Goal: Transaction & Acquisition: Purchase product/service

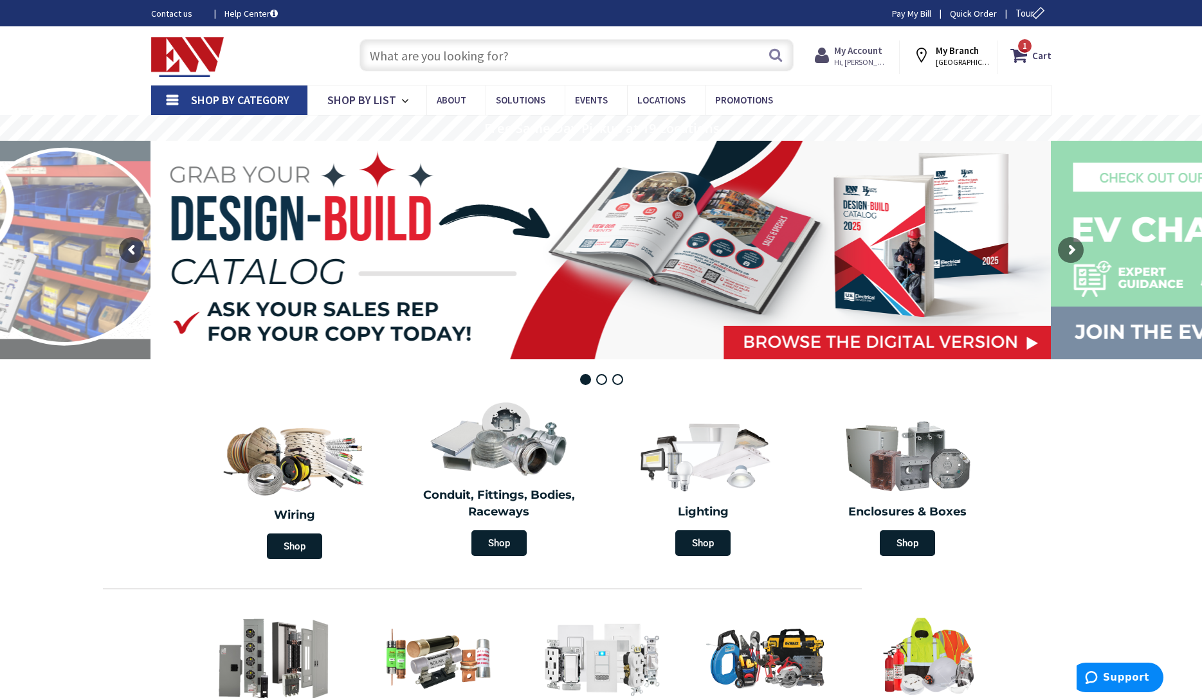
click at [869, 51] on strong "My Account" at bounding box center [858, 50] width 48 height 12
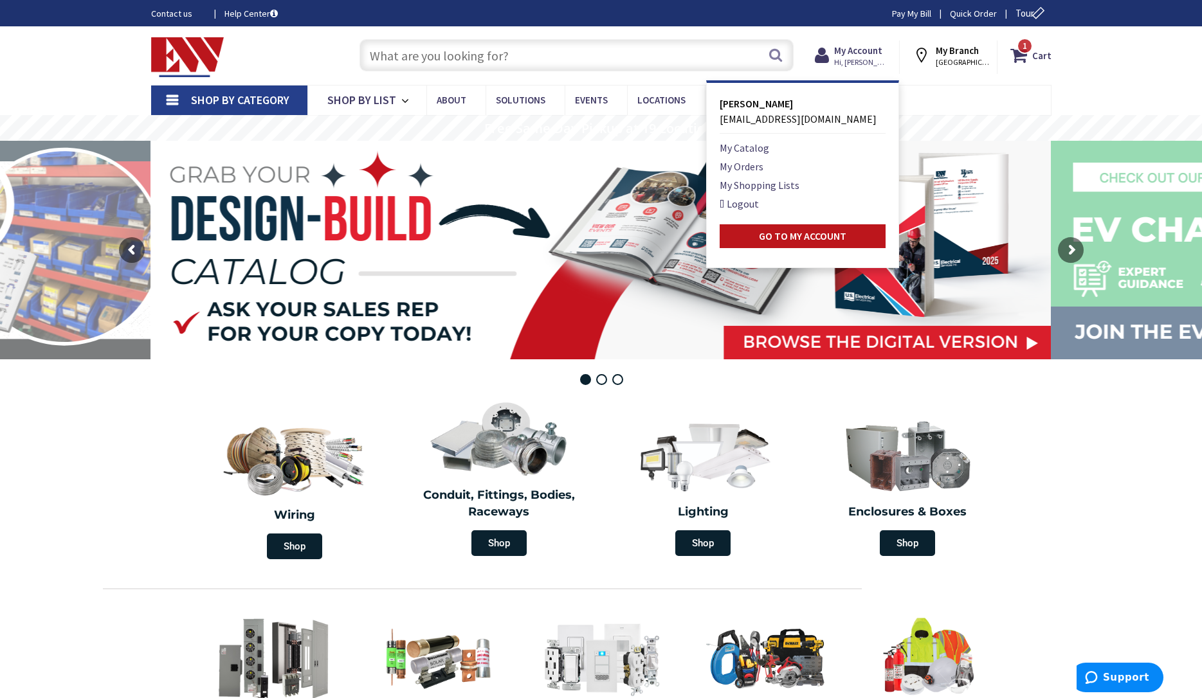
click at [672, 62] on input "text" at bounding box center [576, 55] width 434 height 32
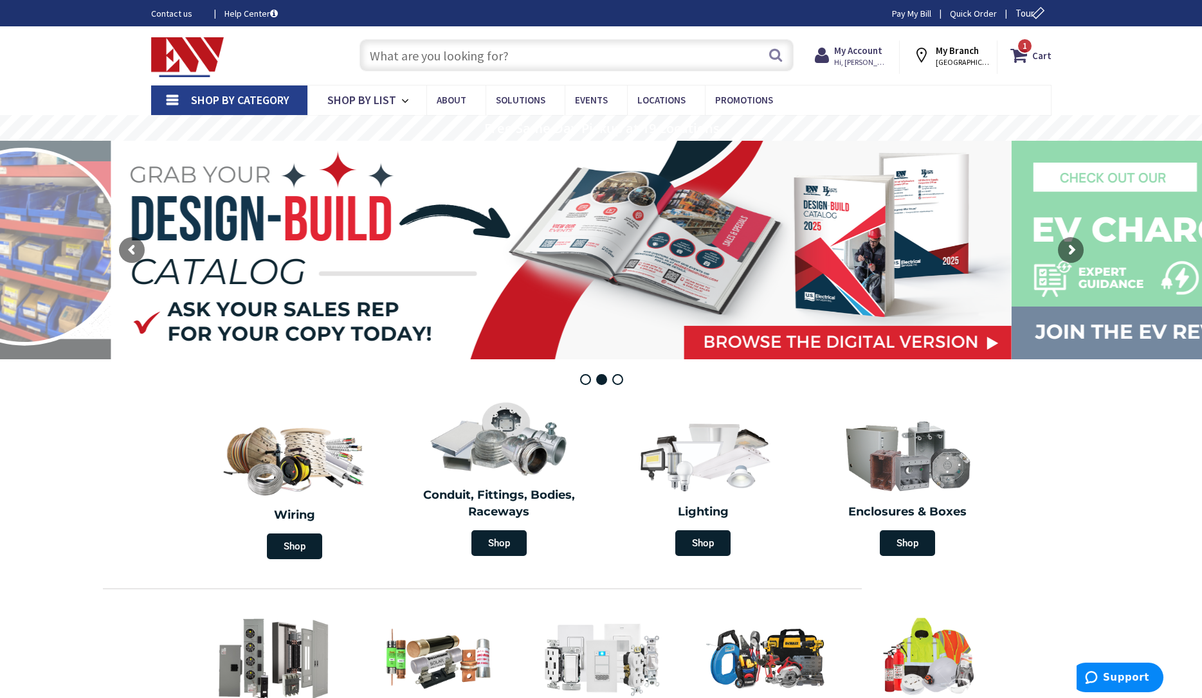
click at [669, 61] on input "text" at bounding box center [576, 55] width 434 height 32
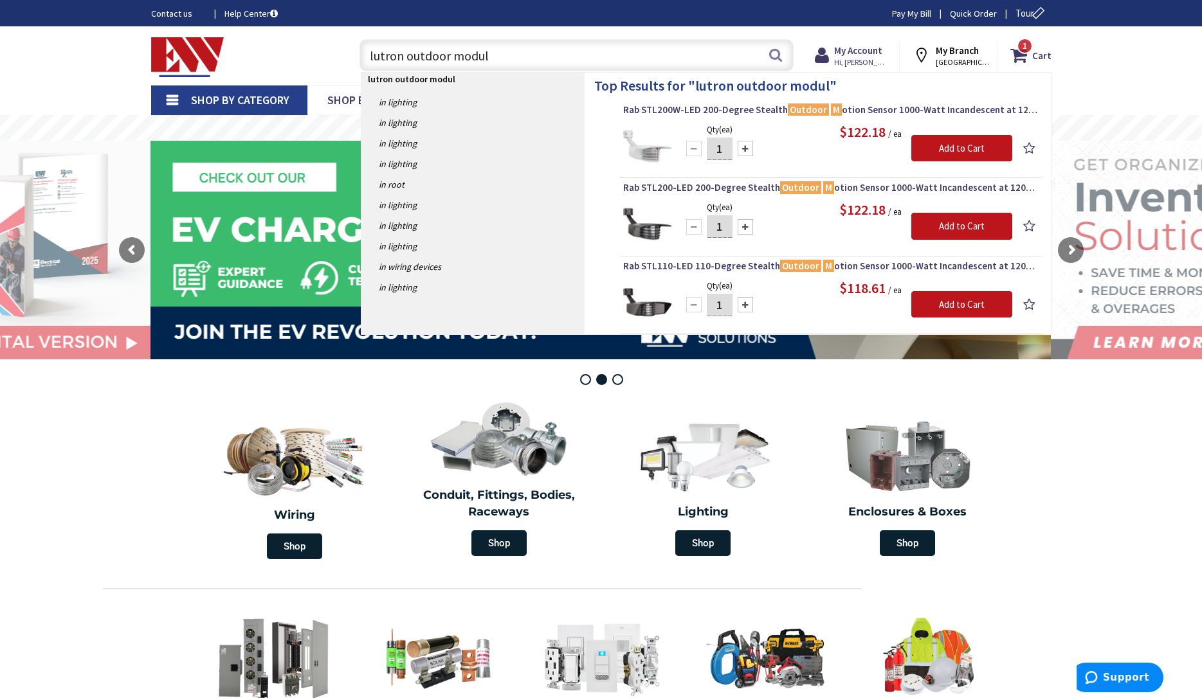
type input "lutron outdoor module"
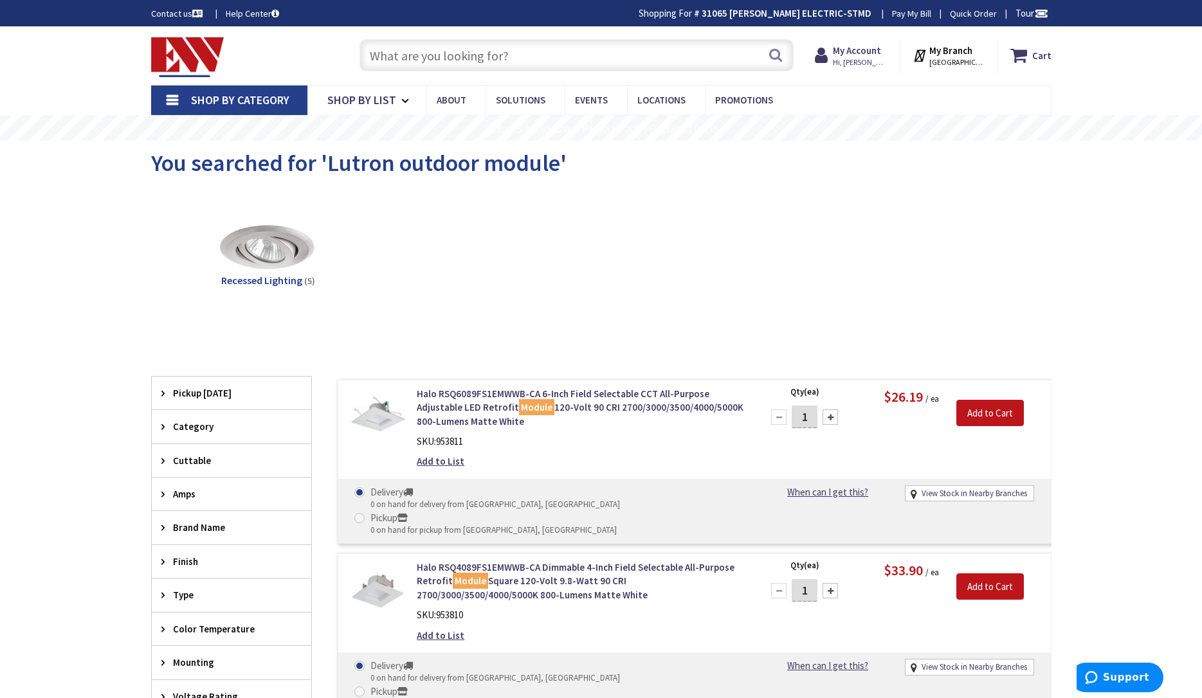
click at [518, 56] on input "text" at bounding box center [576, 55] width 434 height 32
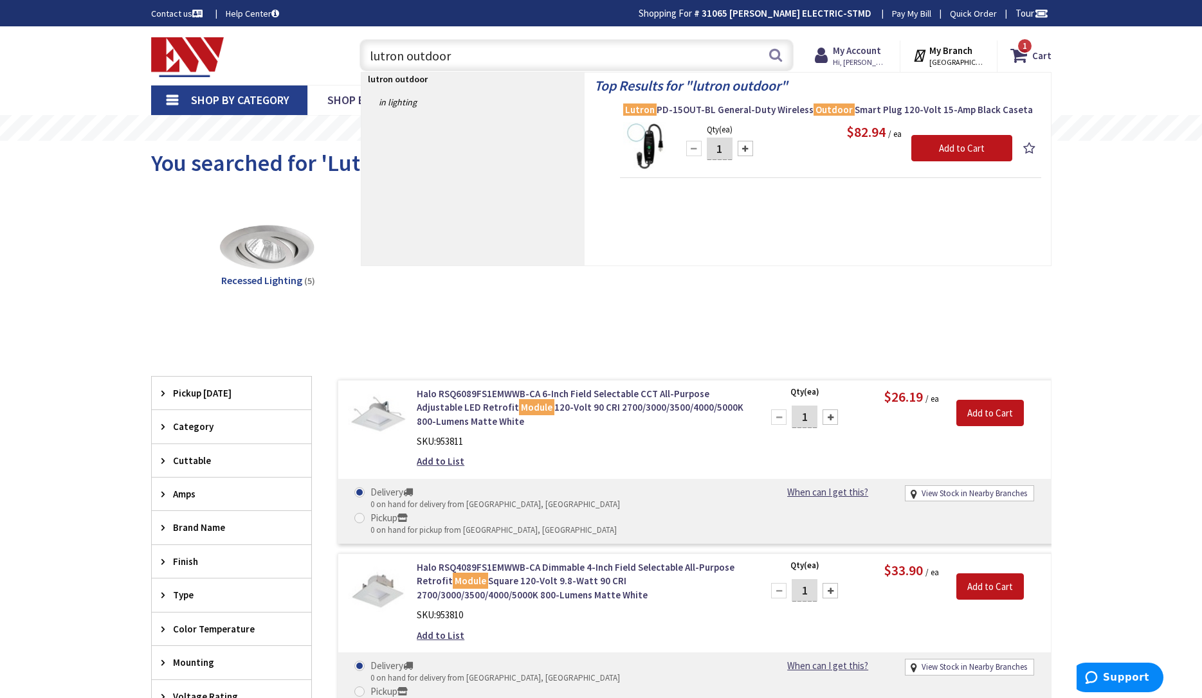
type input "lutron outdoor"
click at [654, 139] on img at bounding box center [647, 146] width 48 height 48
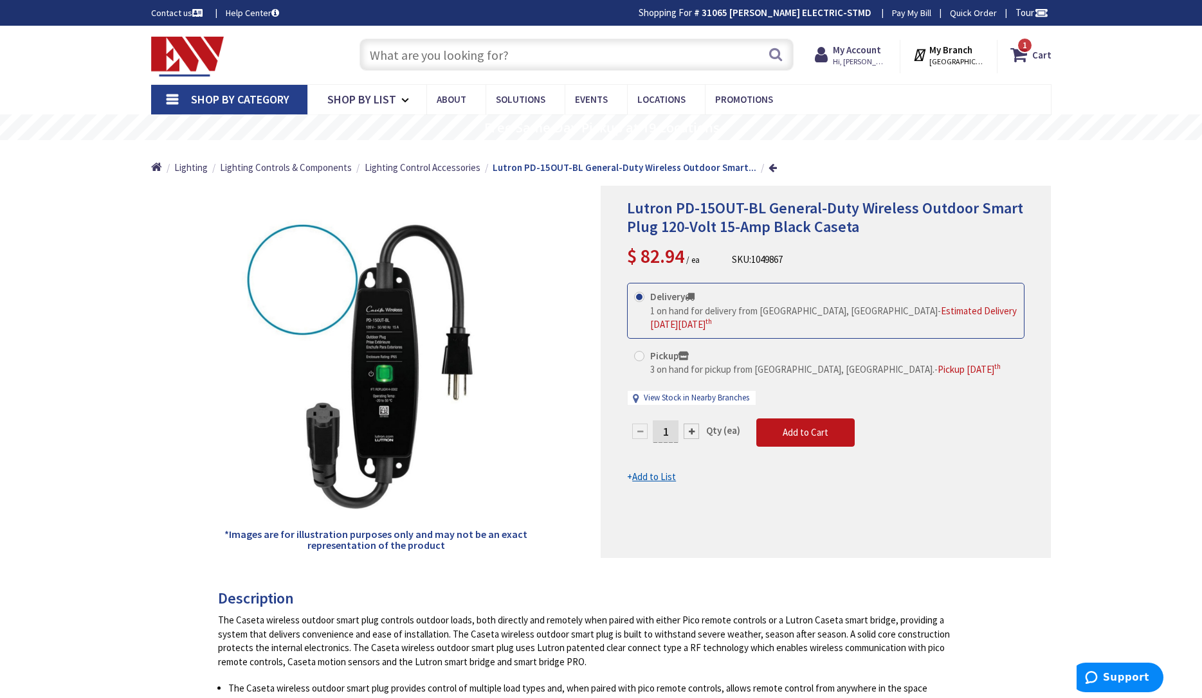
scroll to position [3, 0]
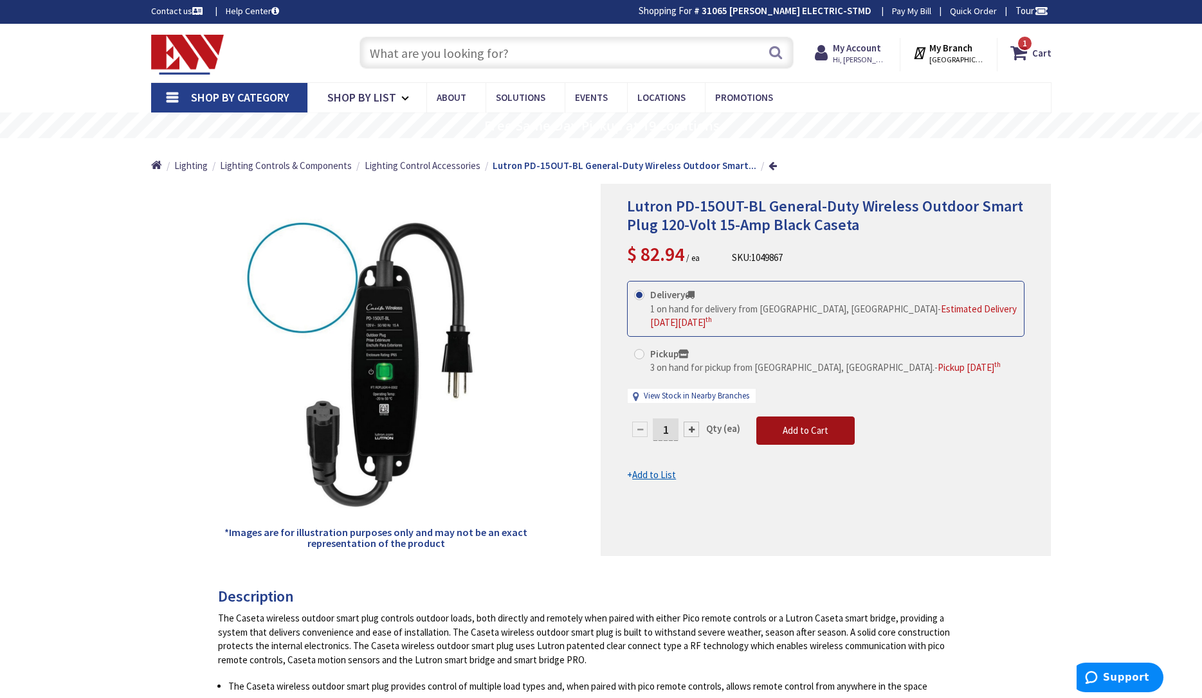
click at [827, 417] on button "Add to Cart" at bounding box center [805, 431] width 98 height 28
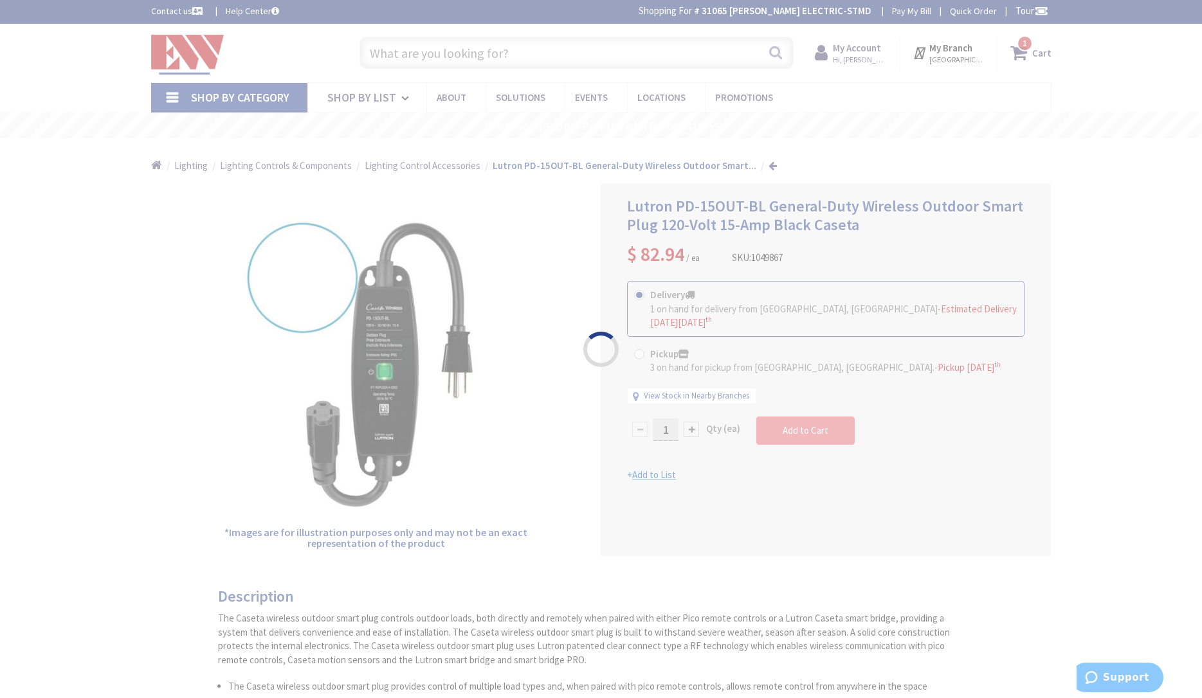
scroll to position [0, 0]
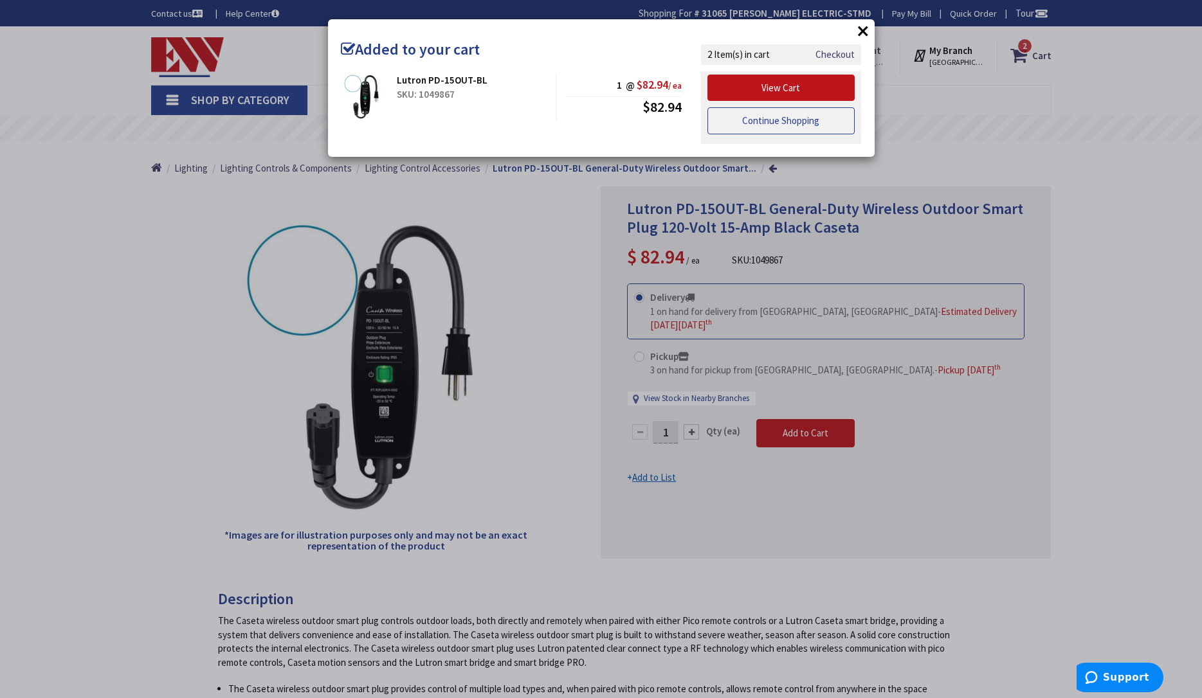
click at [816, 123] on link "Continue Shopping" at bounding box center [781, 120] width 148 height 27
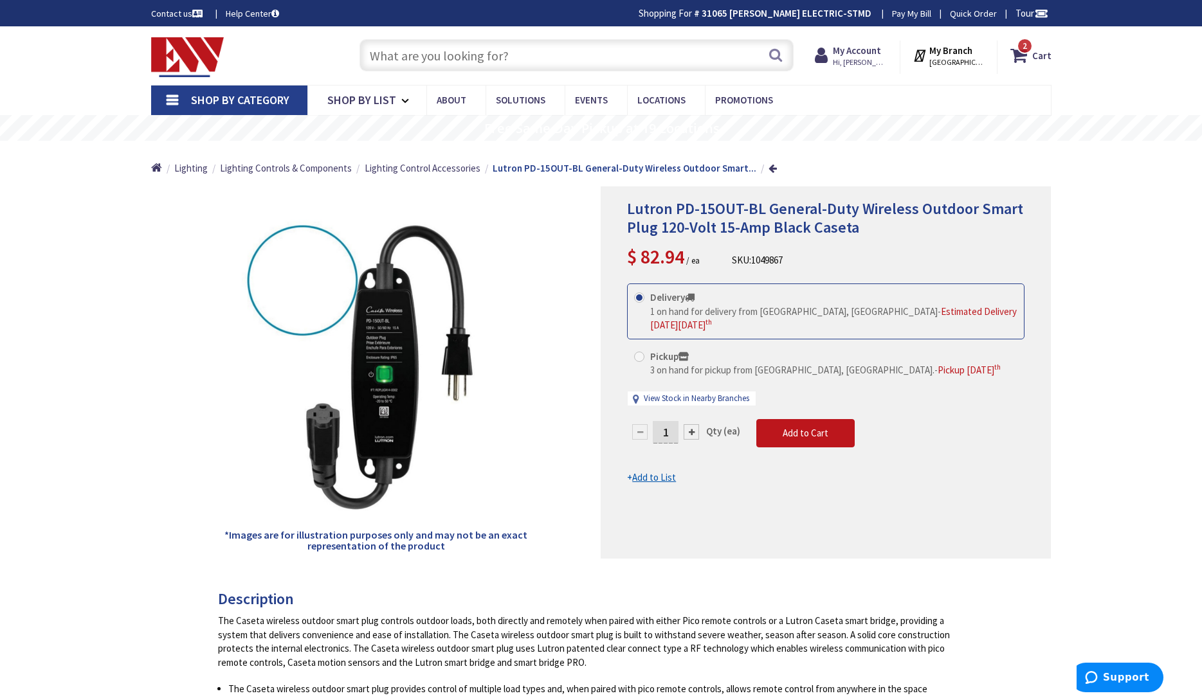
click at [526, 56] on input "text" at bounding box center [576, 55] width 434 height 32
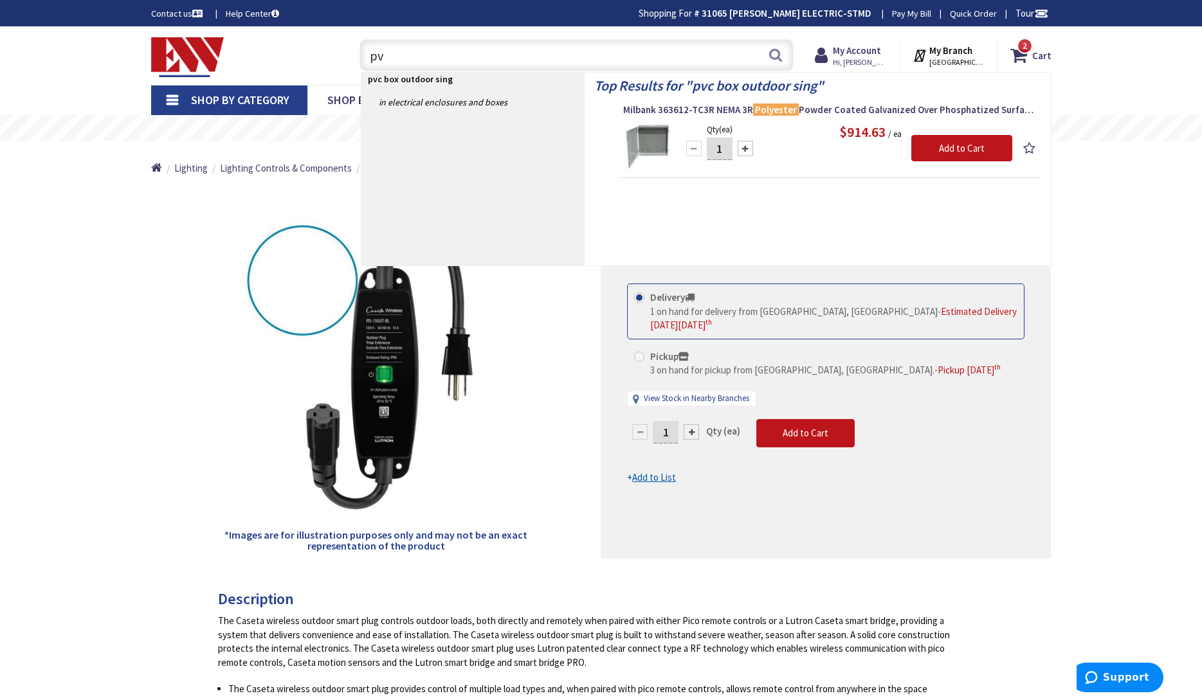
type input "p"
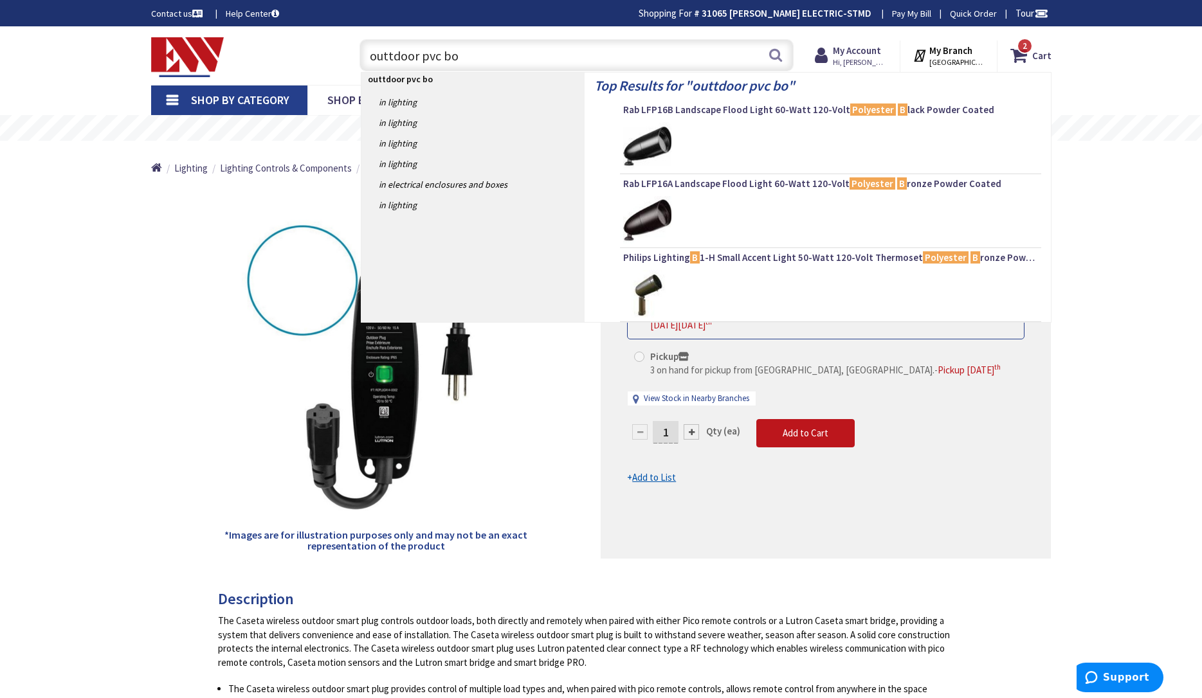
type input "outtdoor pvc box"
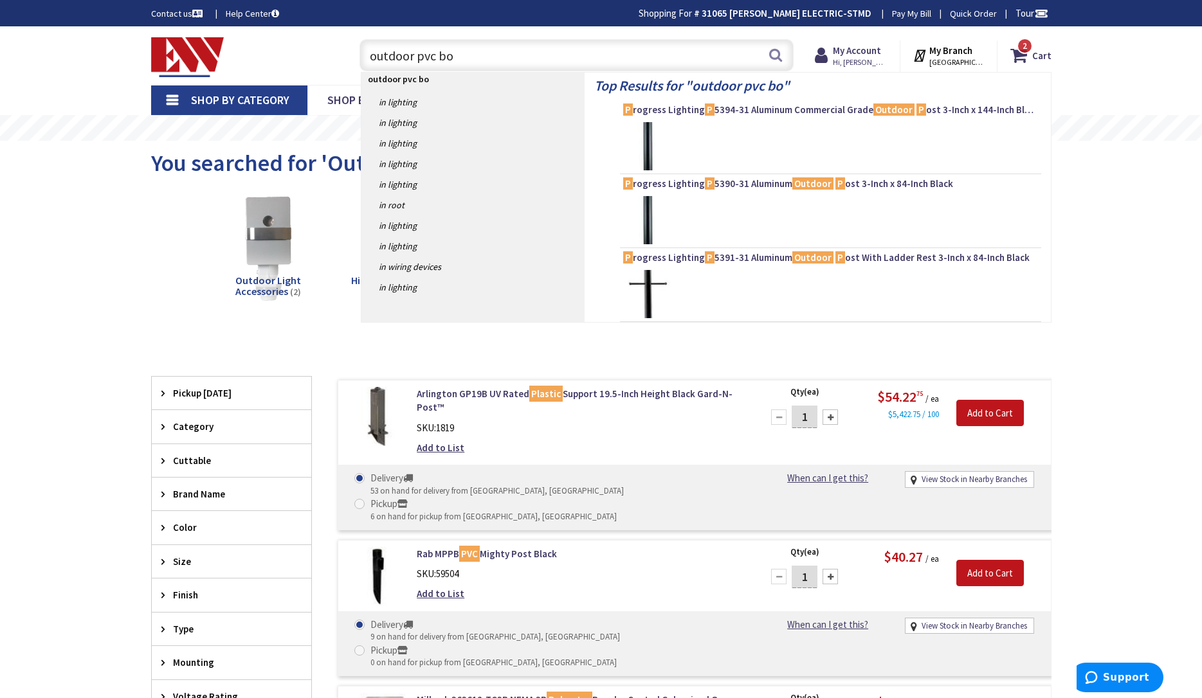
type input "outdoor pvc box"
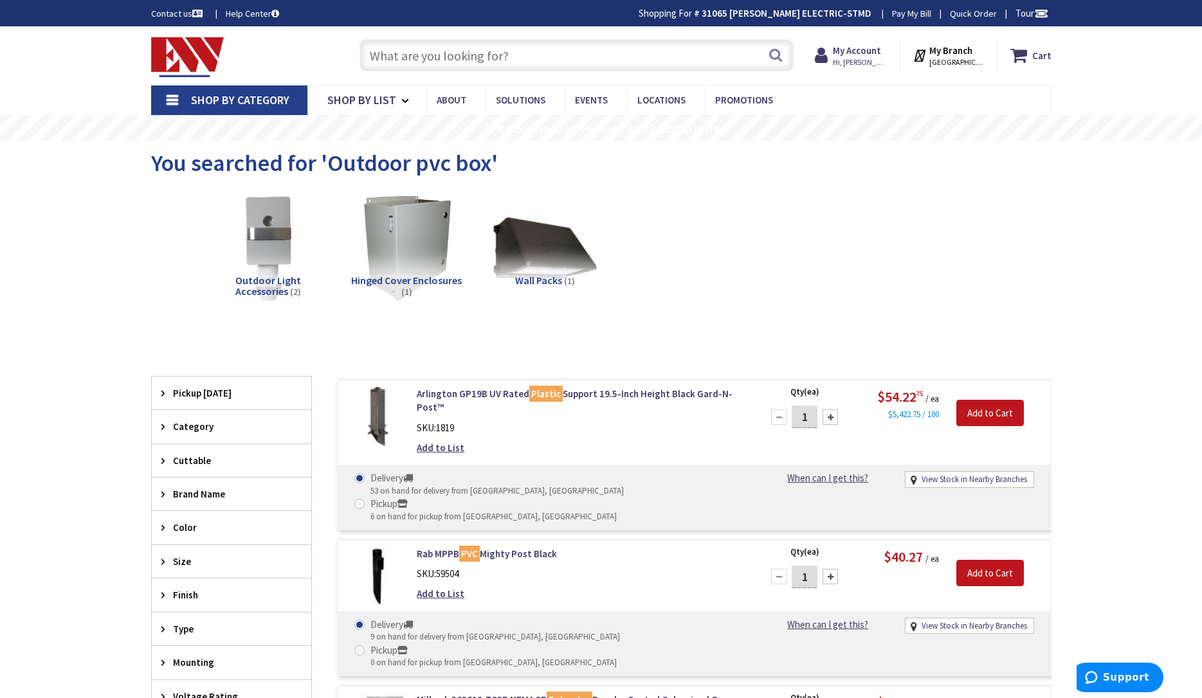
click at [406, 69] on input "text" at bounding box center [576, 55] width 434 height 32
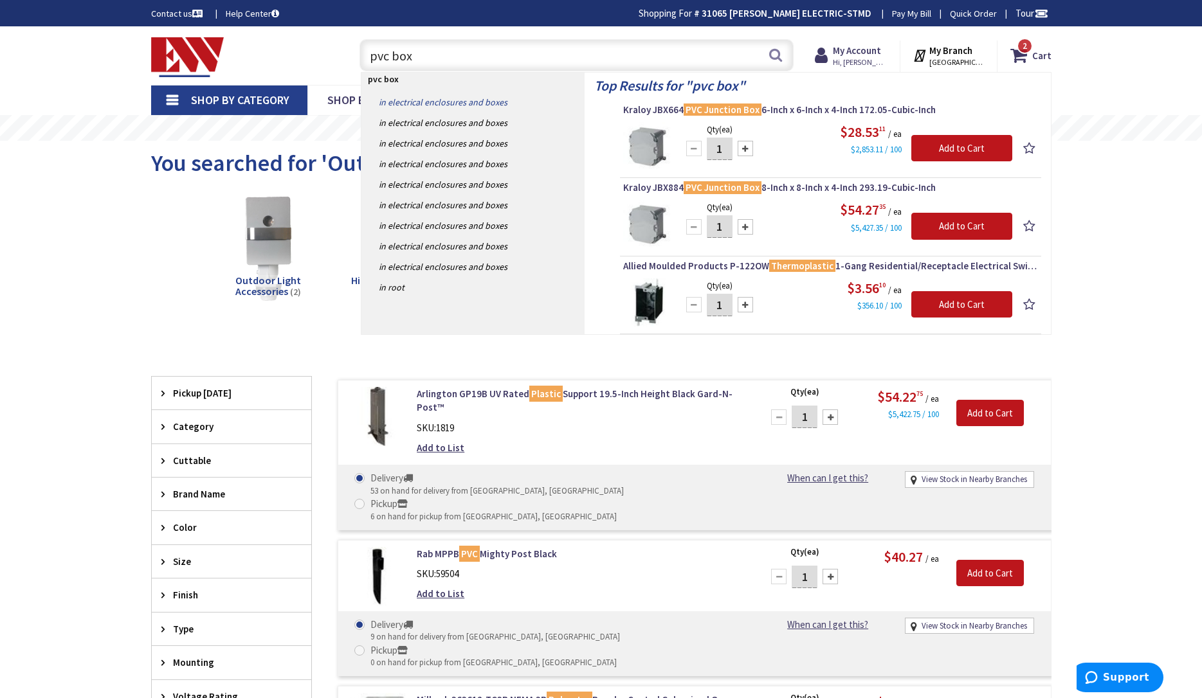
type input "pvc box"
click at [435, 102] on link "in Electrical Enclosures and Boxes" at bounding box center [472, 102] width 223 height 21
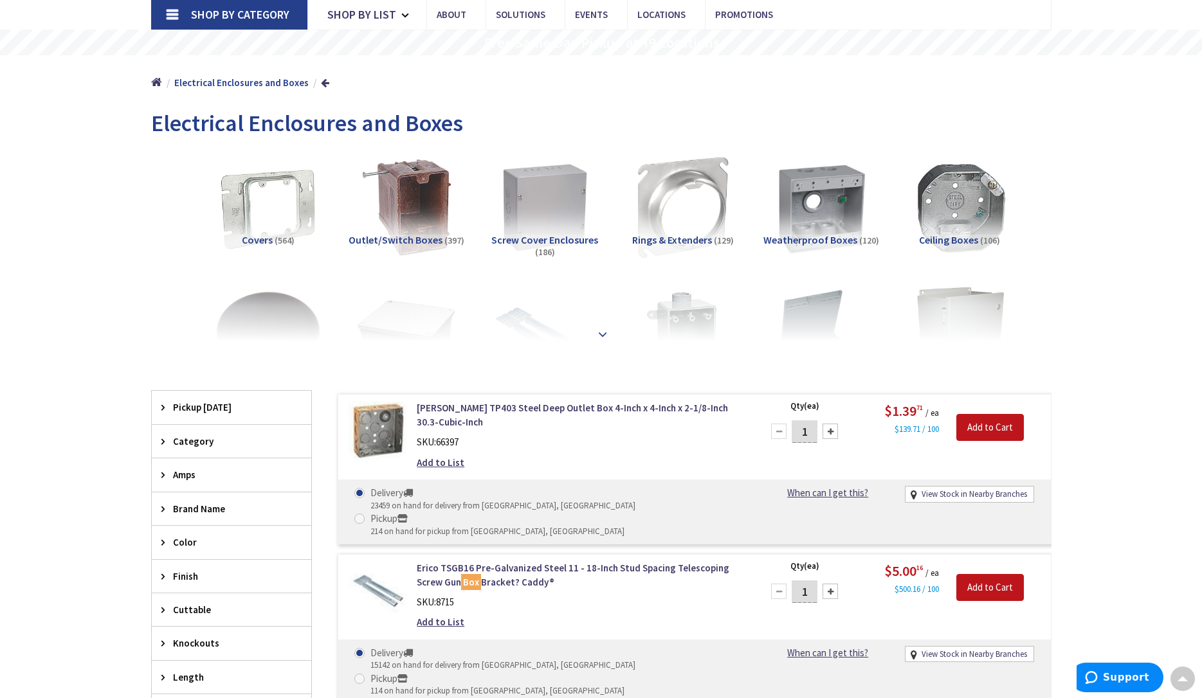
click at [602, 336] on div at bounding box center [601, 306] width 836 height 71
click at [599, 333] on strong at bounding box center [602, 330] width 15 height 14
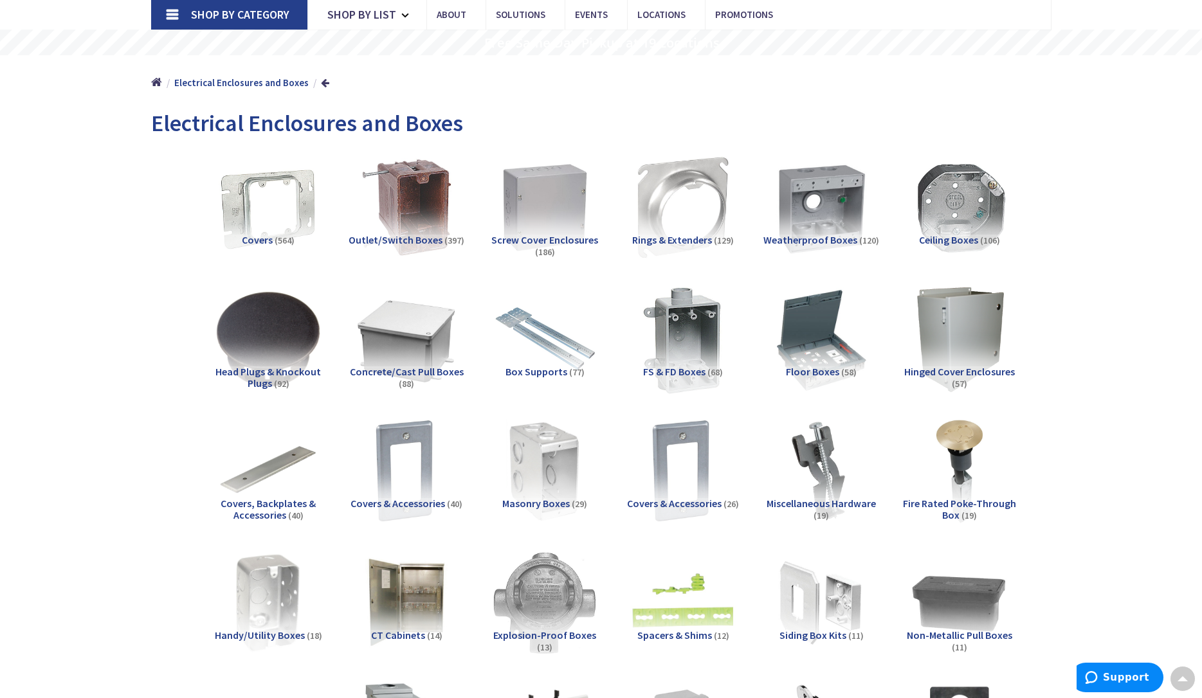
click at [691, 325] on img at bounding box center [682, 339] width 116 height 116
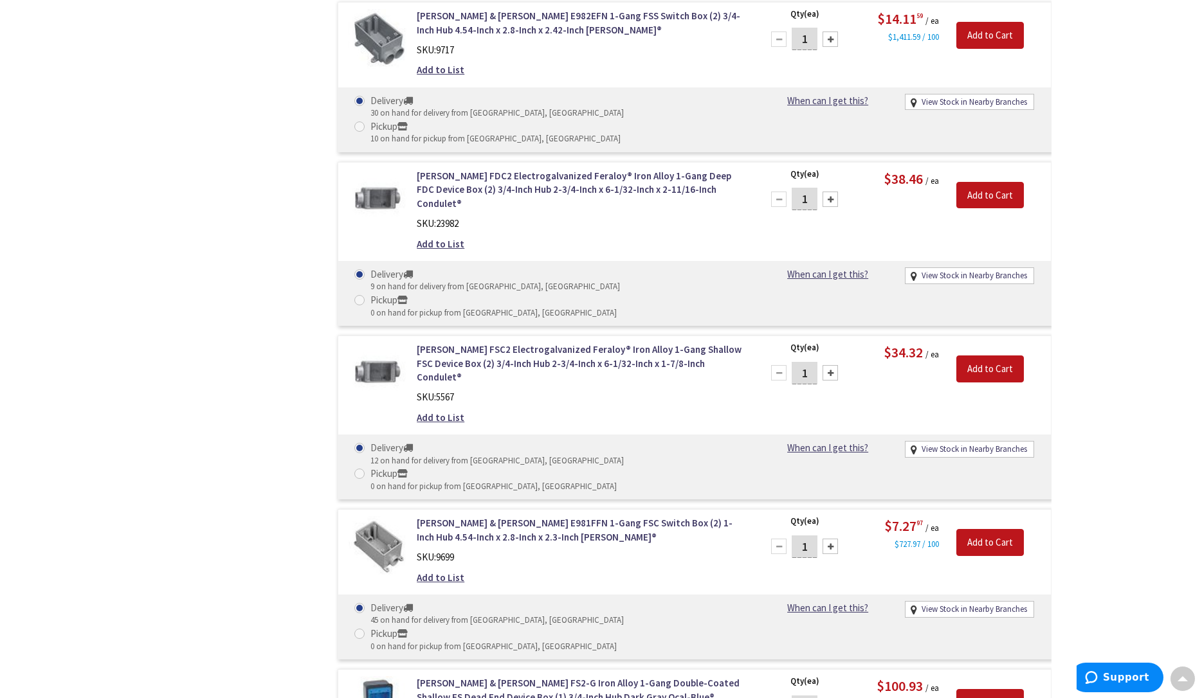
scroll to position [3023, 0]
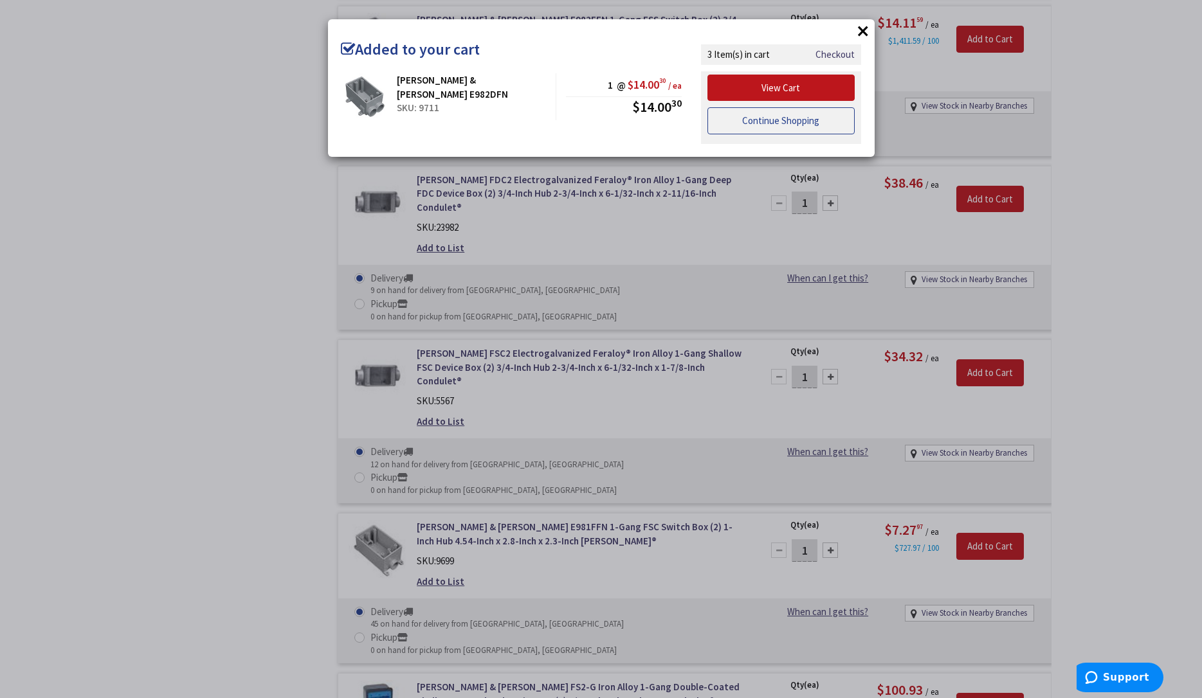
click at [806, 120] on link "Continue Shopping" at bounding box center [781, 120] width 148 height 27
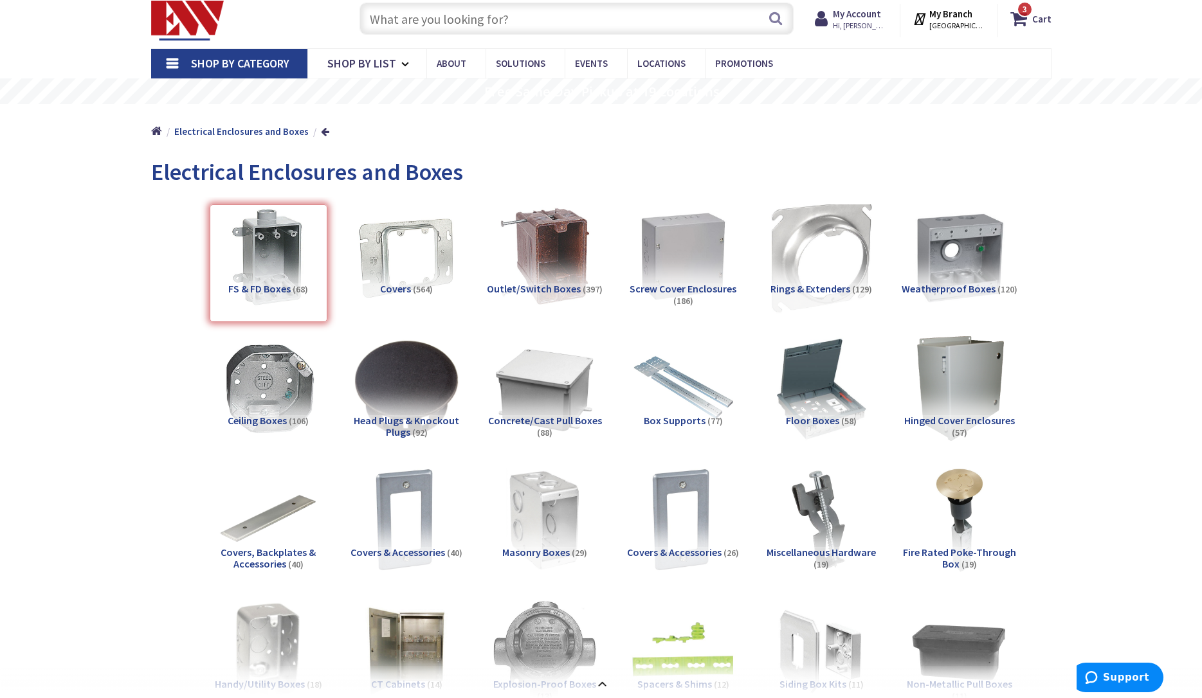
scroll to position [37, 0]
click at [968, 258] on img at bounding box center [959, 255] width 116 height 116
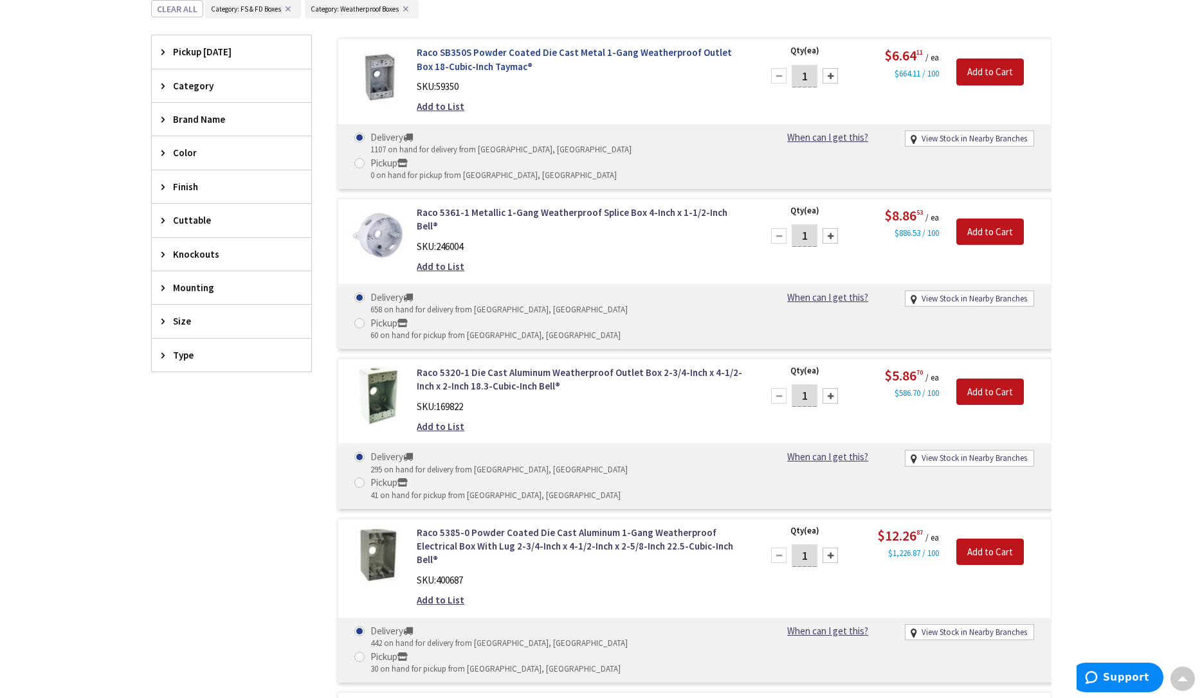
scroll to position [1059, 0]
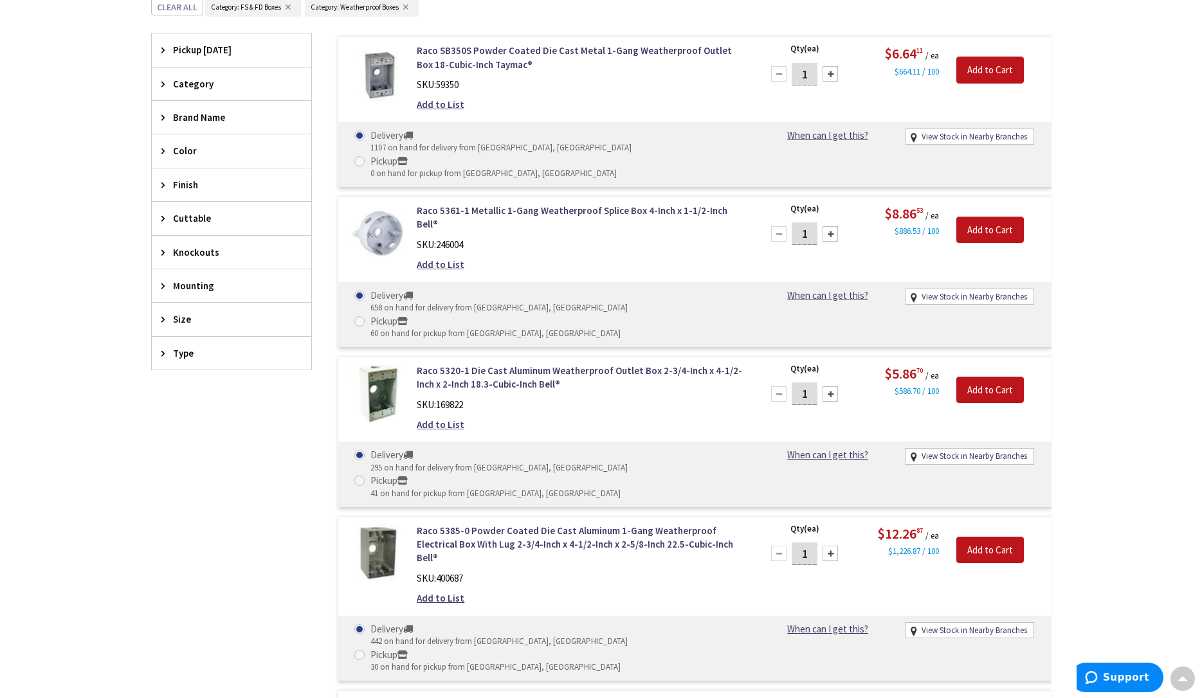
click at [389, 74] on img at bounding box center [378, 74] width 60 height 60
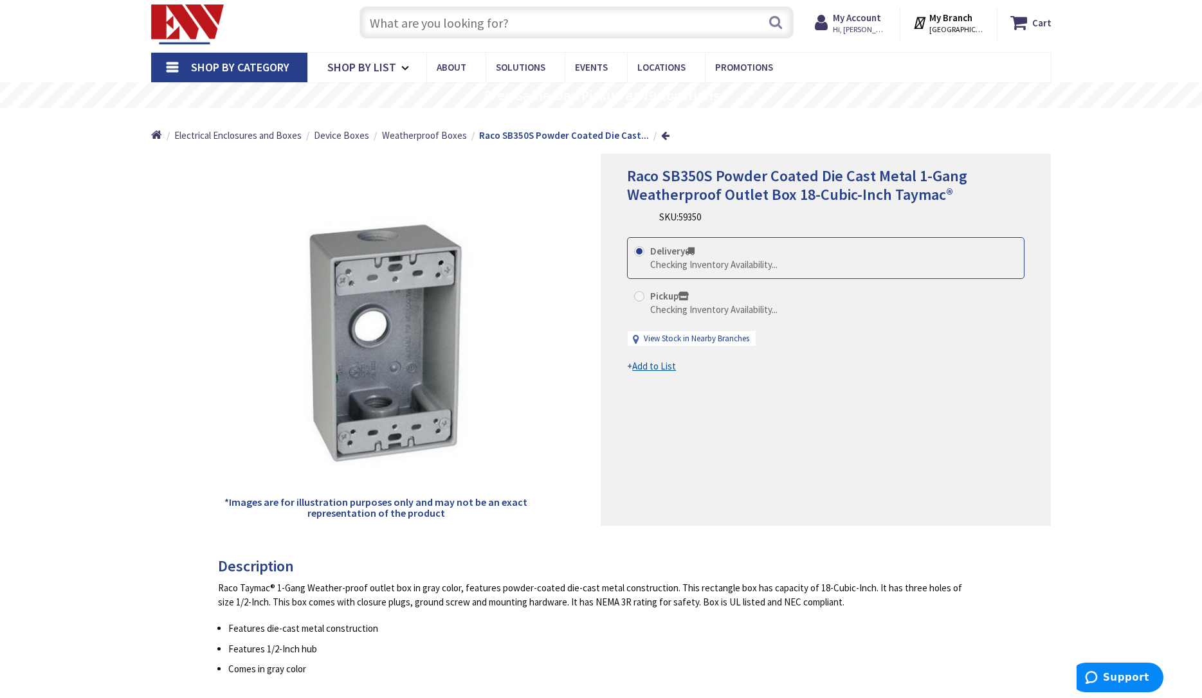
scroll to position [34, 0]
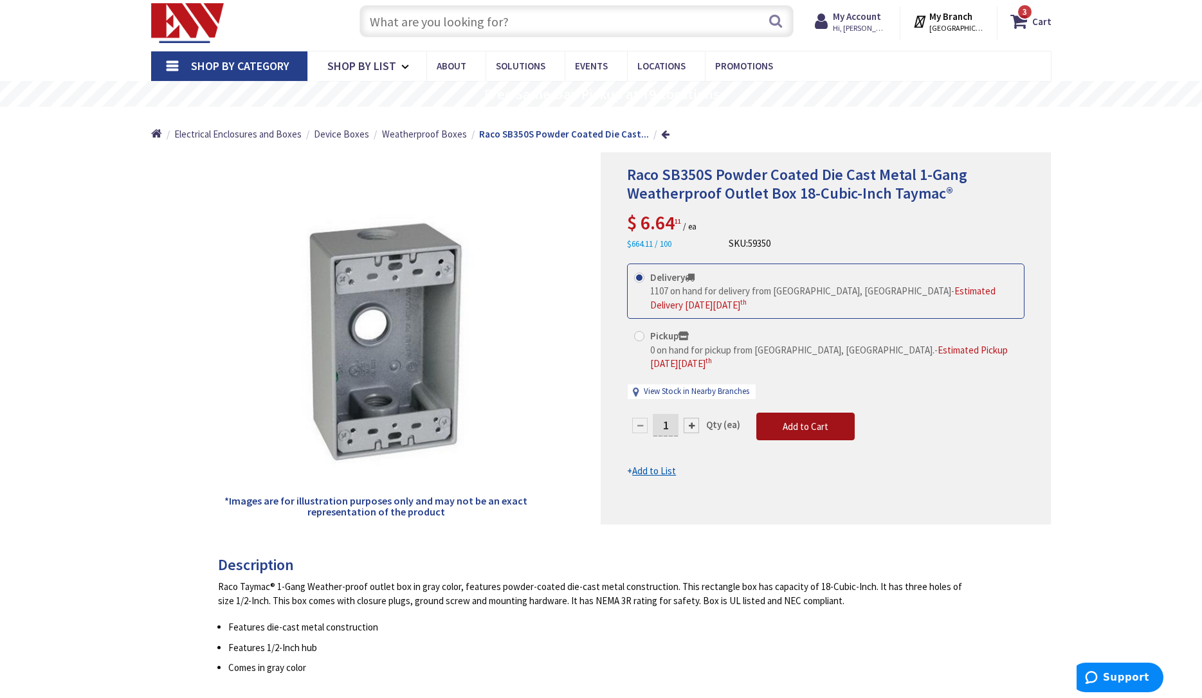
click at [796, 420] on span "Add to Cart" at bounding box center [805, 426] width 46 height 12
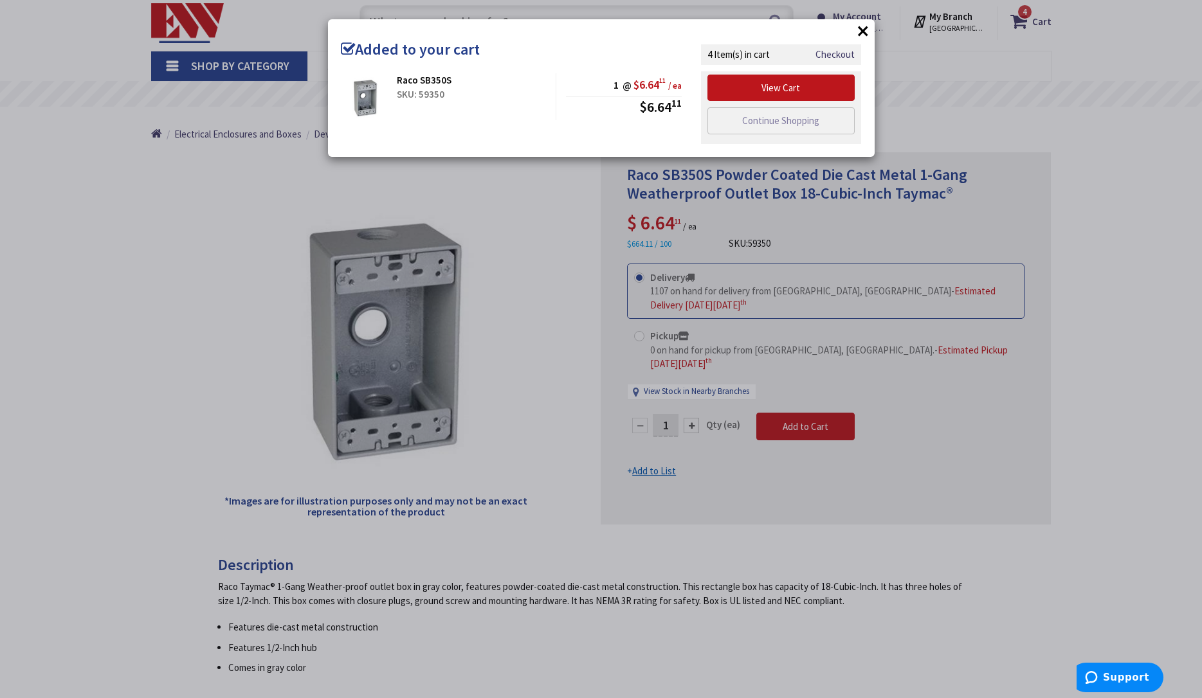
click at [865, 30] on button "×" at bounding box center [862, 30] width 19 height 19
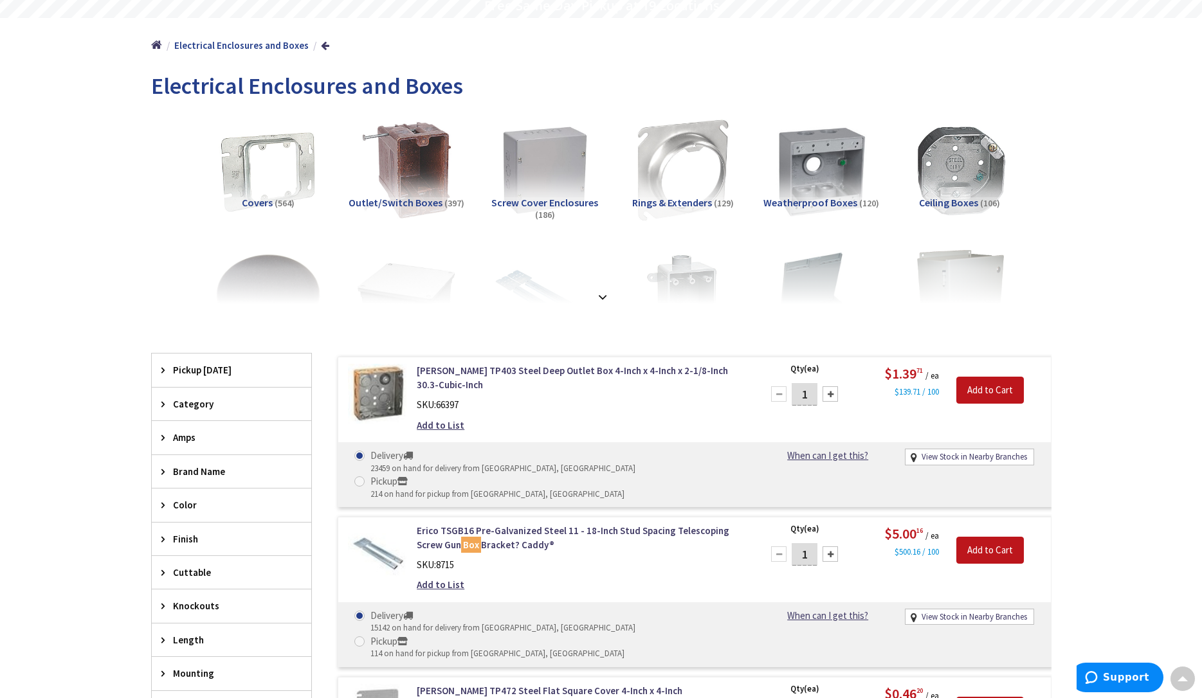
scroll to position [121, 0]
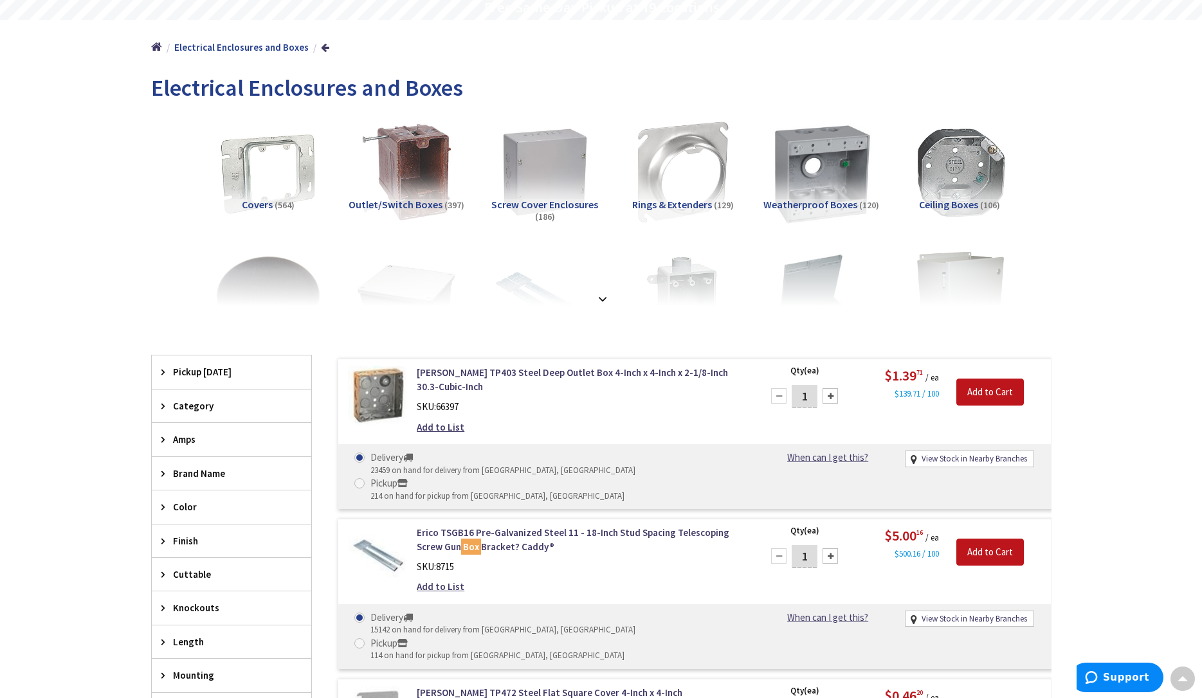
click at [816, 177] on img at bounding box center [820, 172] width 116 height 116
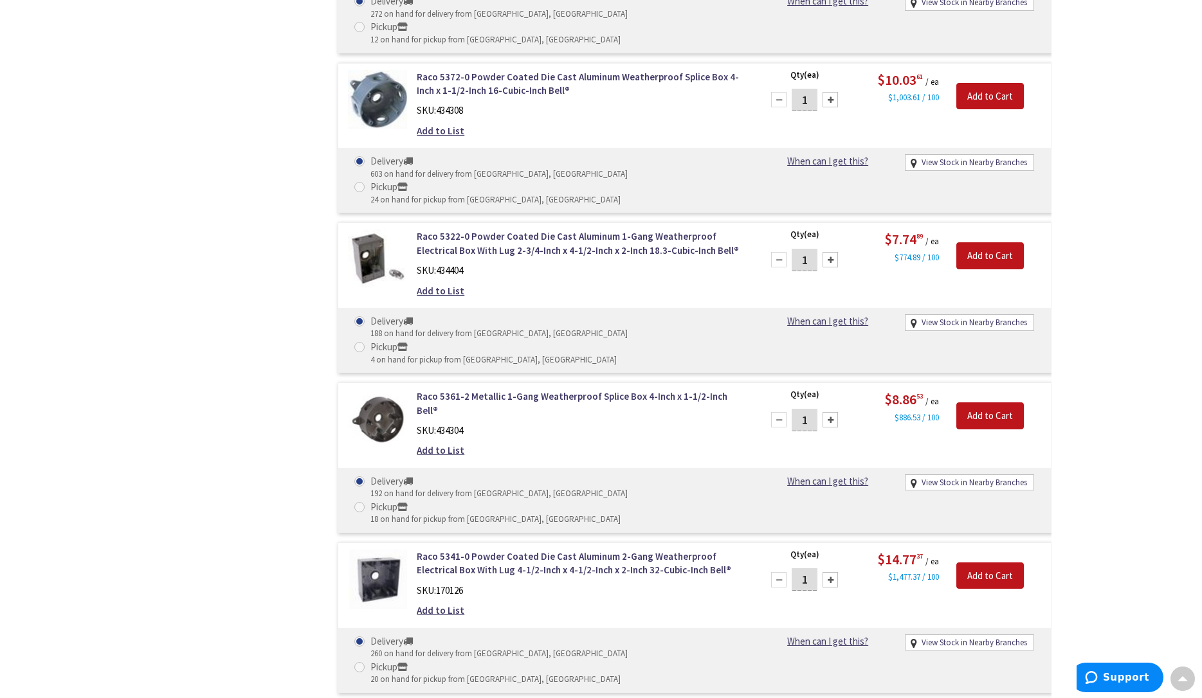
scroll to position [0, 0]
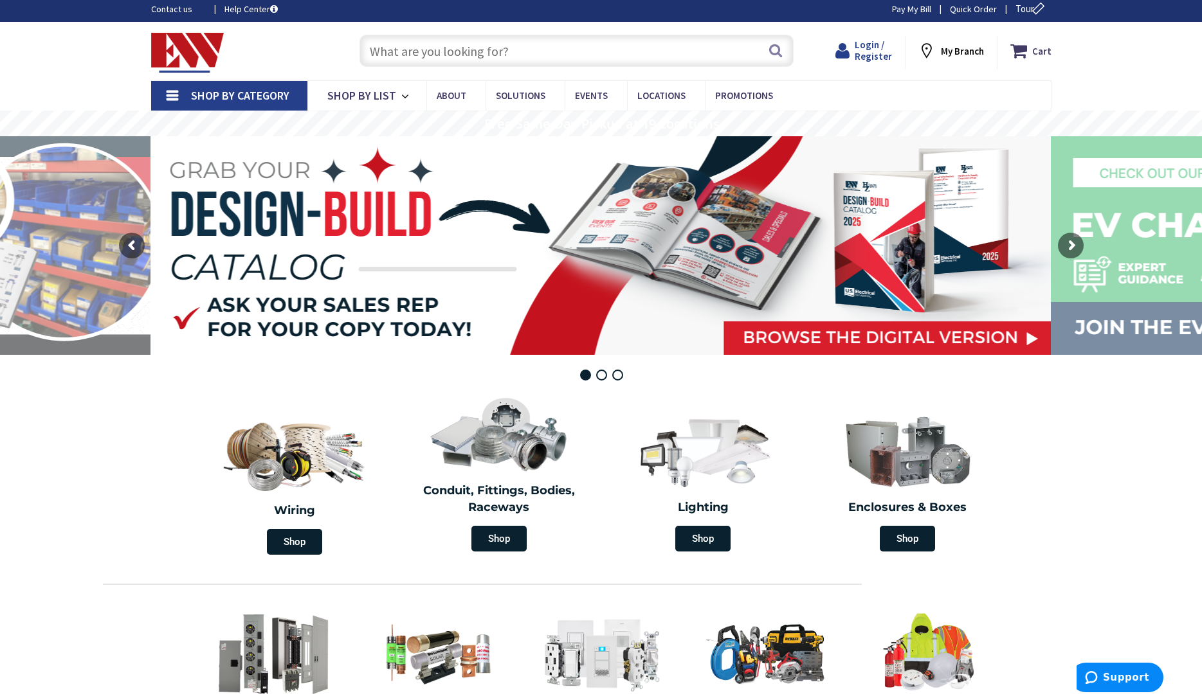
scroll to position [3, 0]
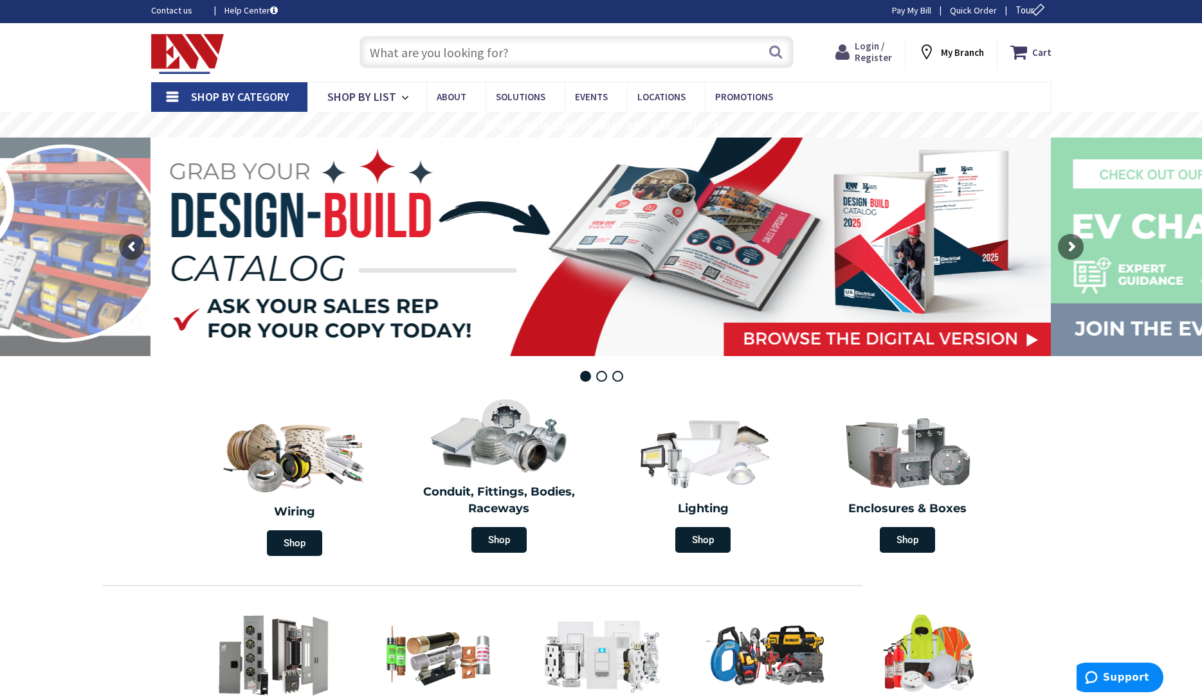
click at [878, 49] on span "Login / Register" at bounding box center [872, 52] width 37 height 24
click at [872, 51] on span "Login / Register" at bounding box center [867, 52] width 37 height 24
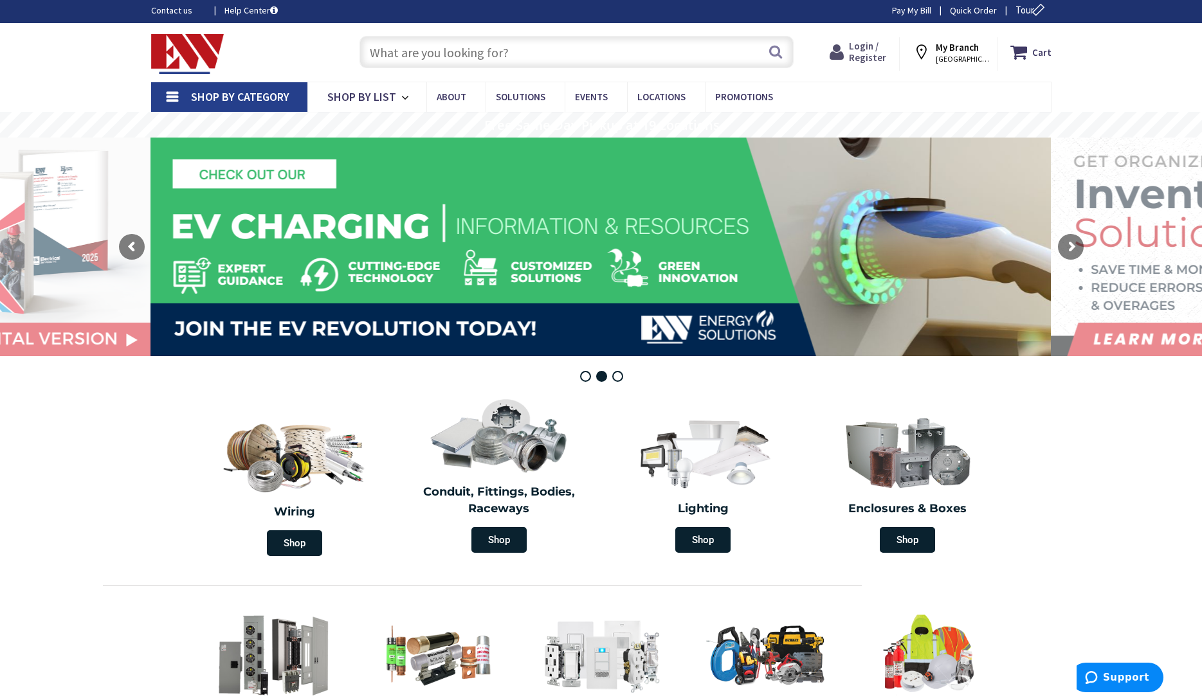
click at [877, 48] on span "Login / Register" at bounding box center [867, 52] width 37 height 24
click at [874, 56] on span "Login / Register" at bounding box center [867, 52] width 37 height 24
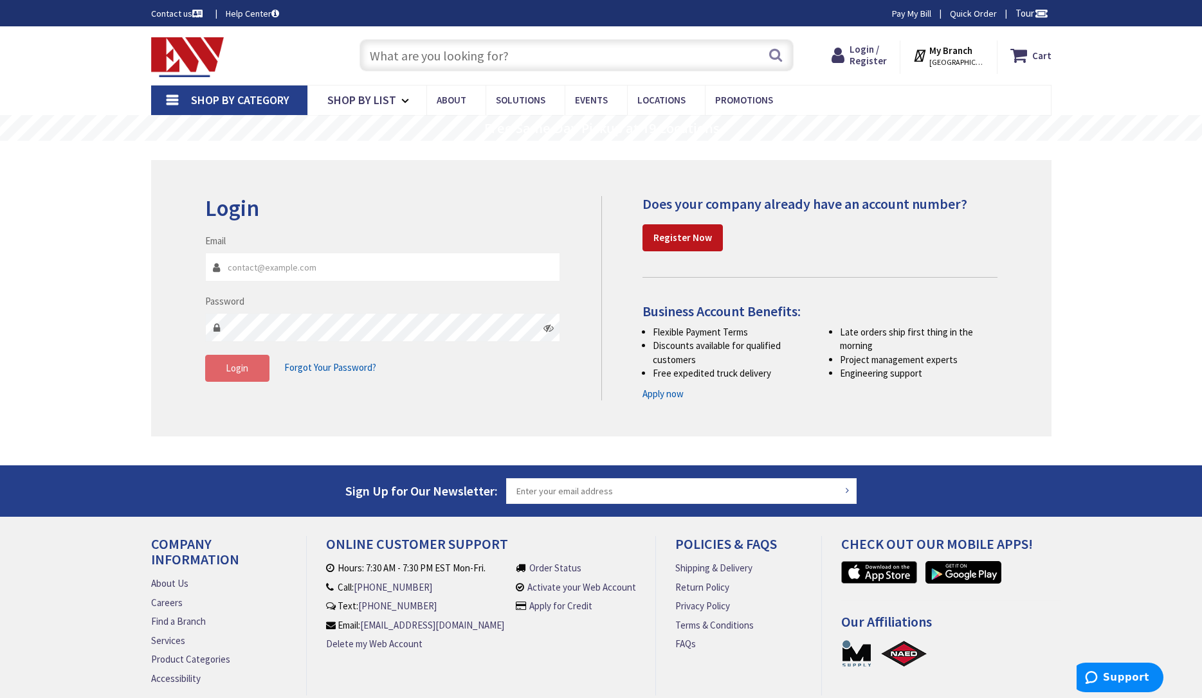
type input "[EMAIL_ADDRESS][DOMAIN_NAME]"
click at [262, 369] on button "Login" at bounding box center [237, 368] width 64 height 27
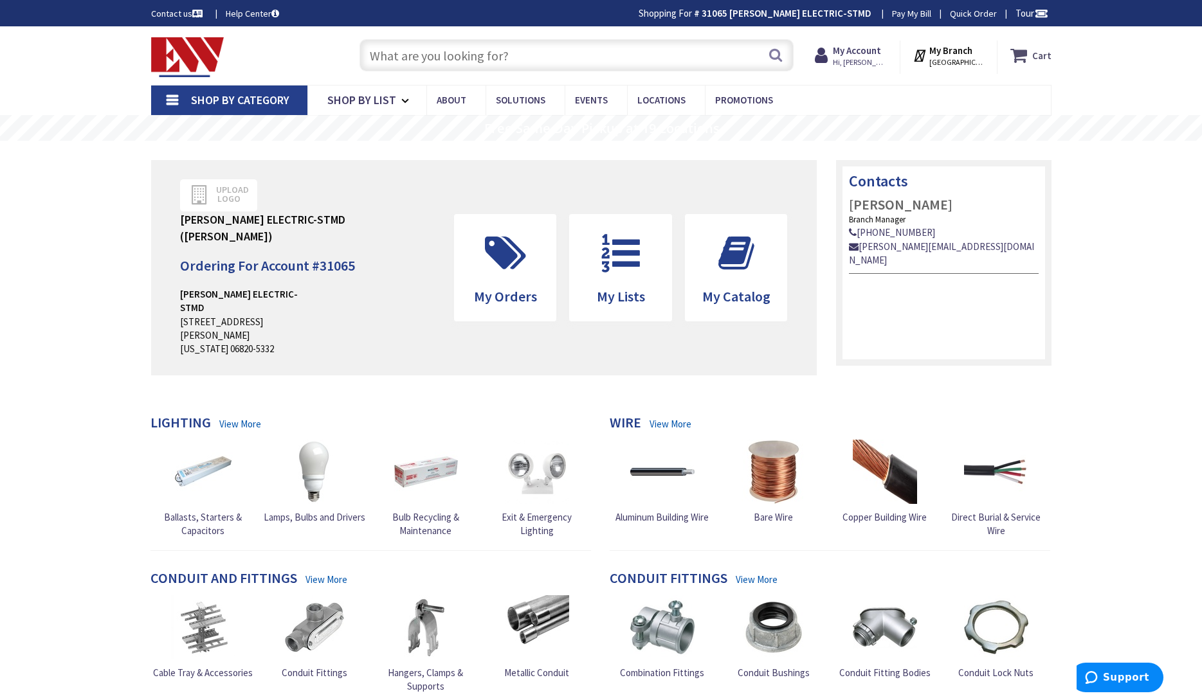
click at [1028, 58] on icon at bounding box center [1021, 55] width 22 height 23
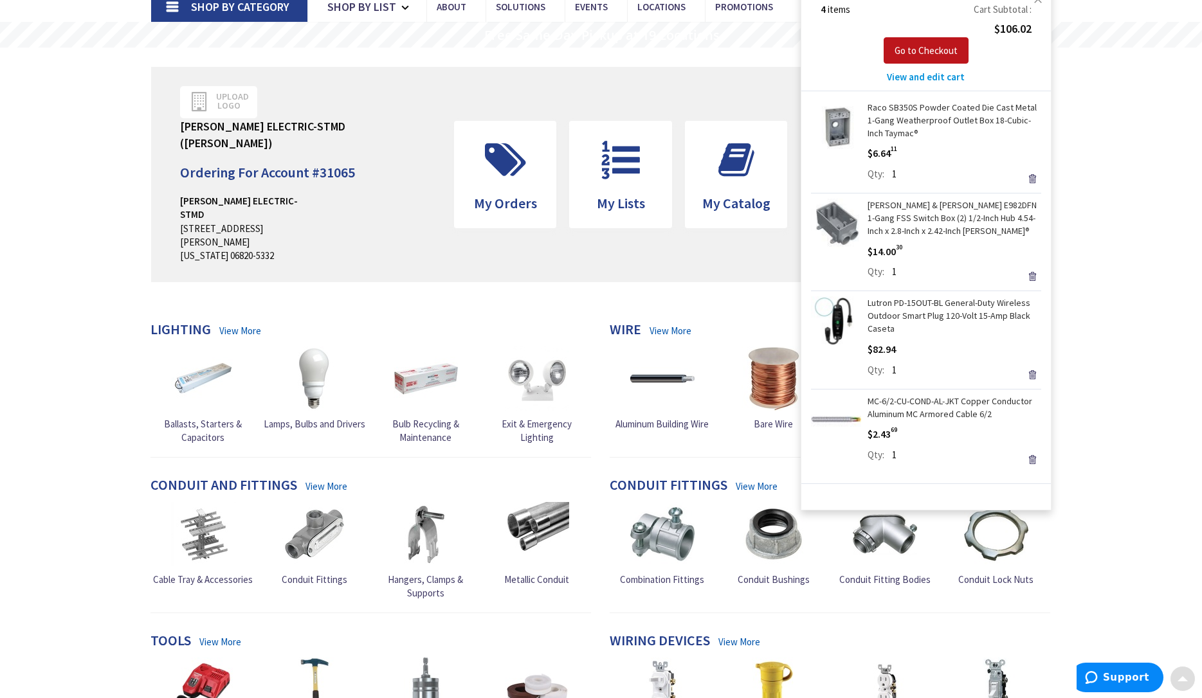
scroll to position [102, 0]
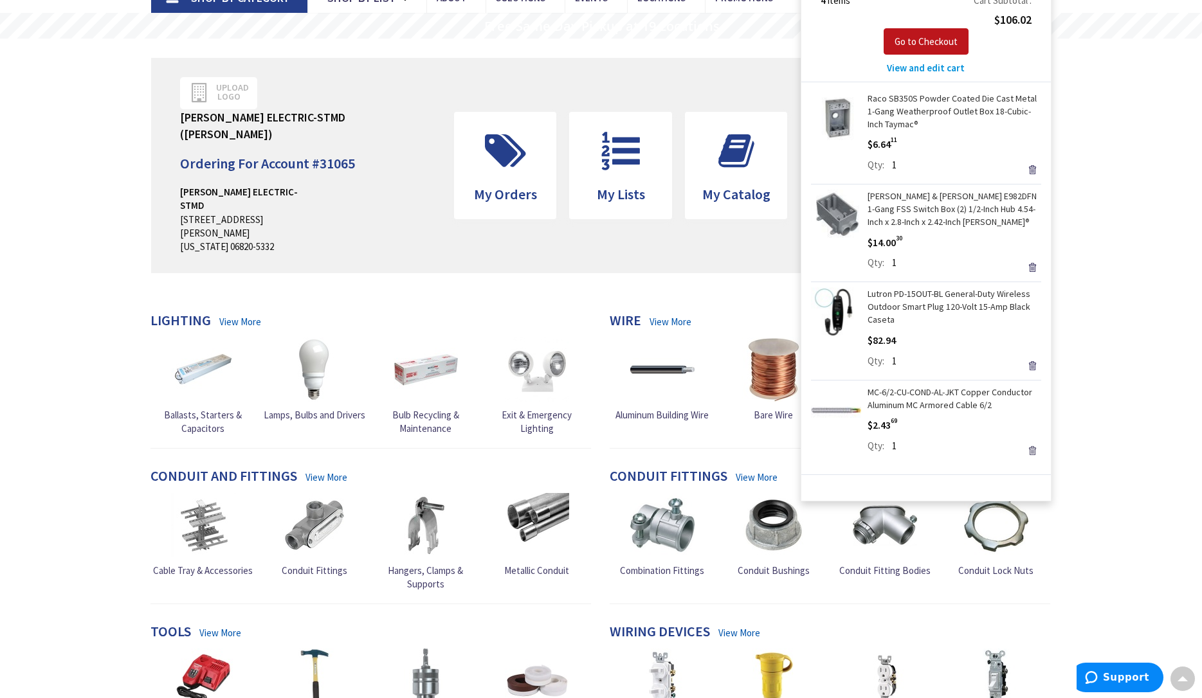
click at [1031, 449] on link "Remove" at bounding box center [1032, 451] width 18 height 18
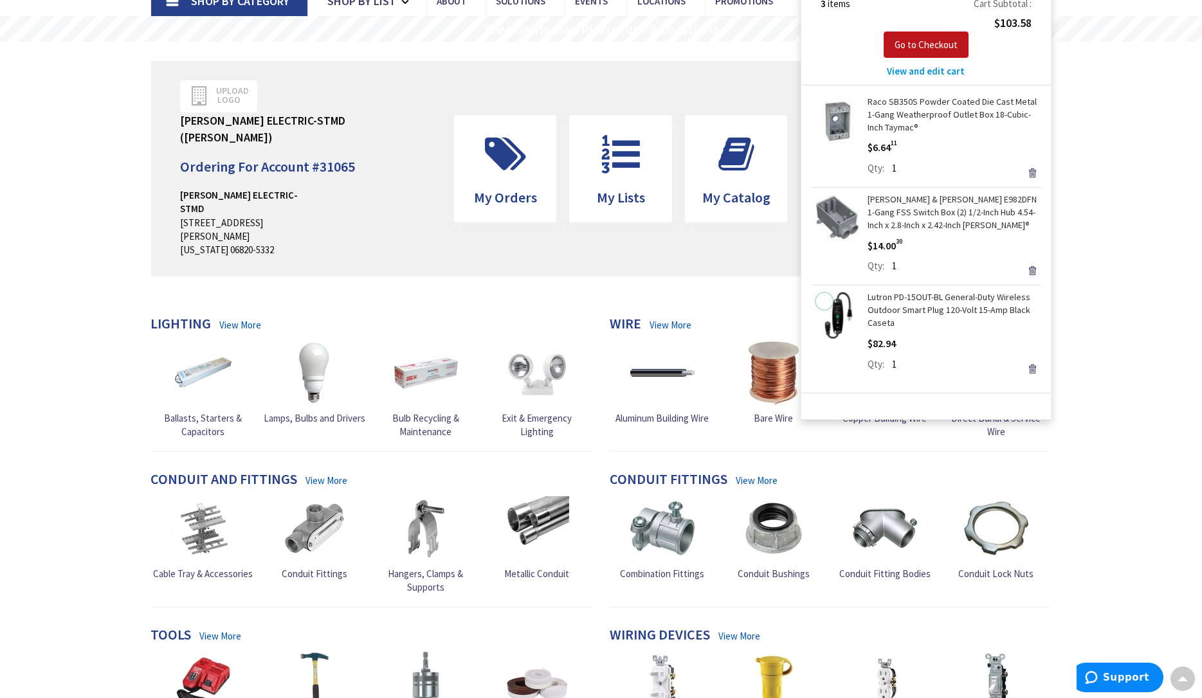
scroll to position [98, 0]
click at [887, 116] on link "Raco SB350S Powder Coated Die Cast Metal 1-Gang Weatherproof Outlet Box 18-Cubi…" at bounding box center [954, 115] width 174 height 39
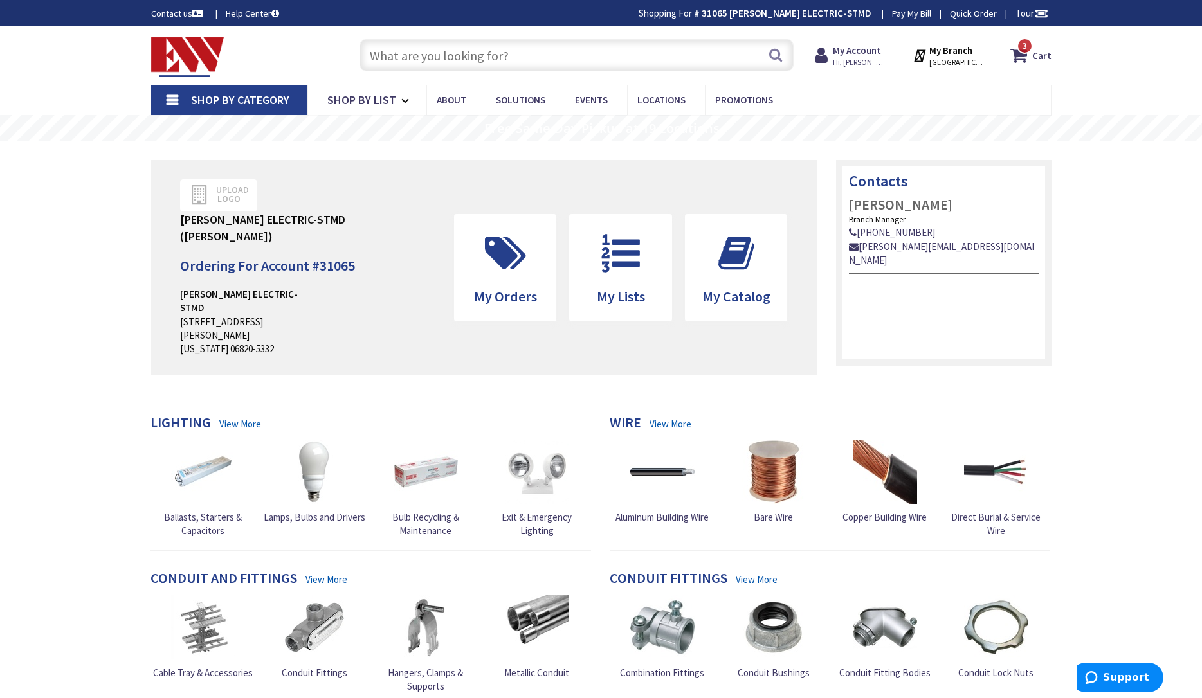
click at [514, 55] on input "text" at bounding box center [576, 55] width 434 height 32
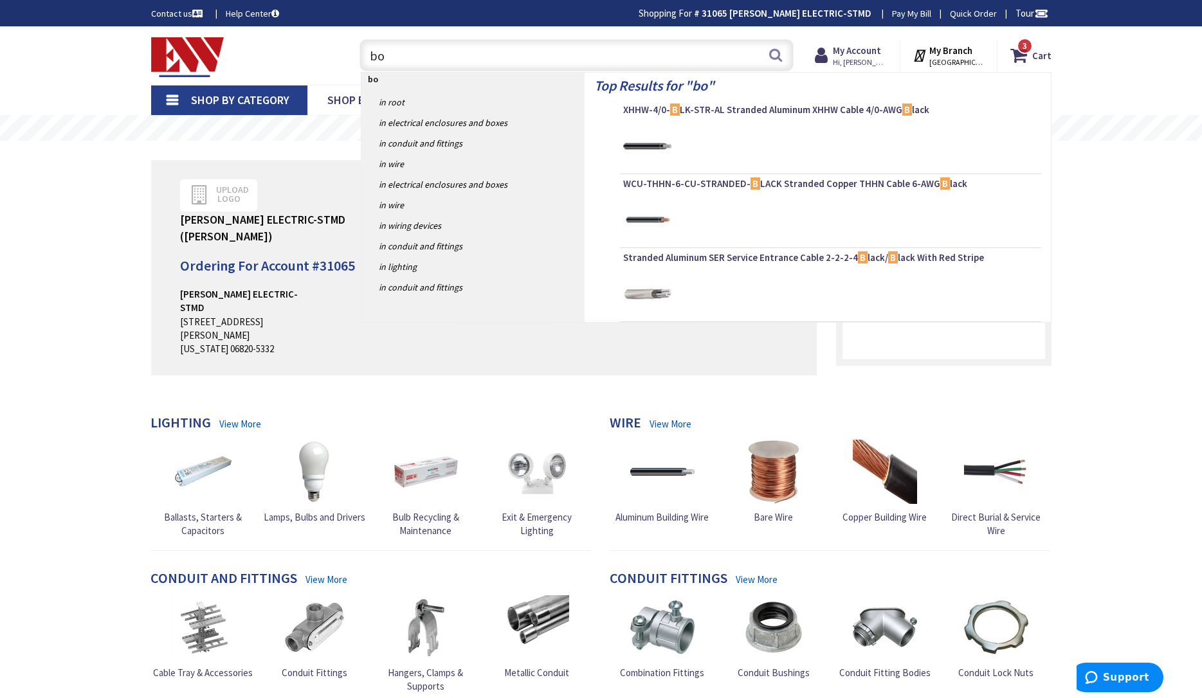
type input "box"
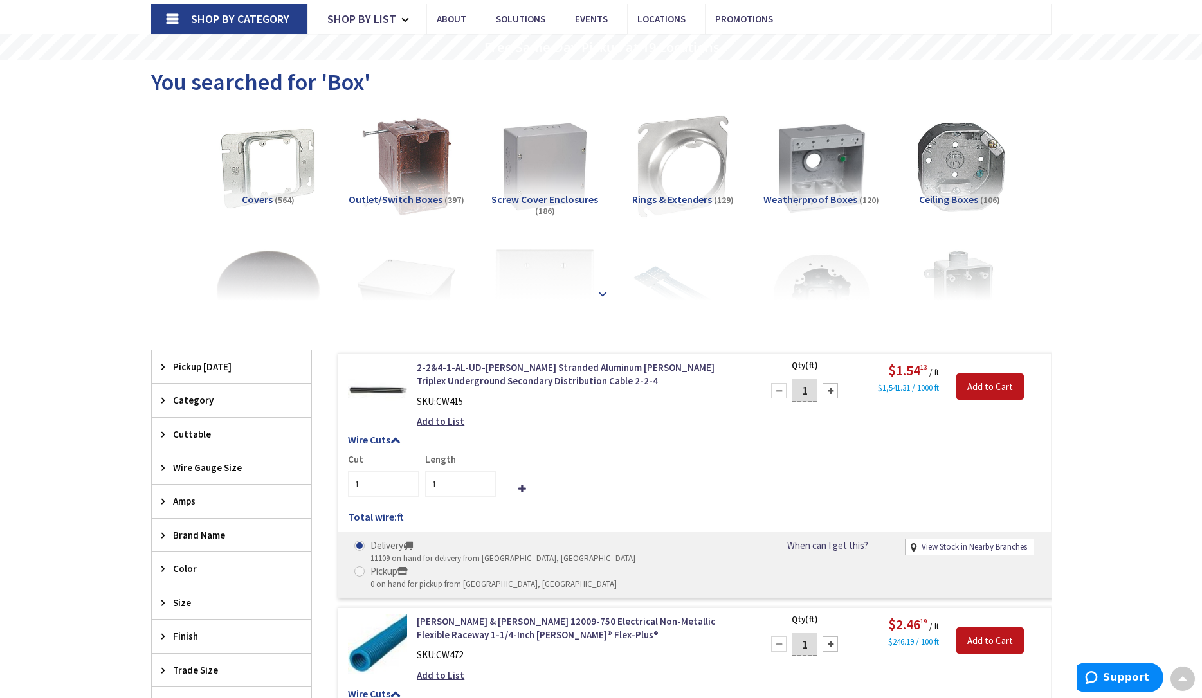
click at [602, 291] on strong at bounding box center [602, 293] width 15 height 14
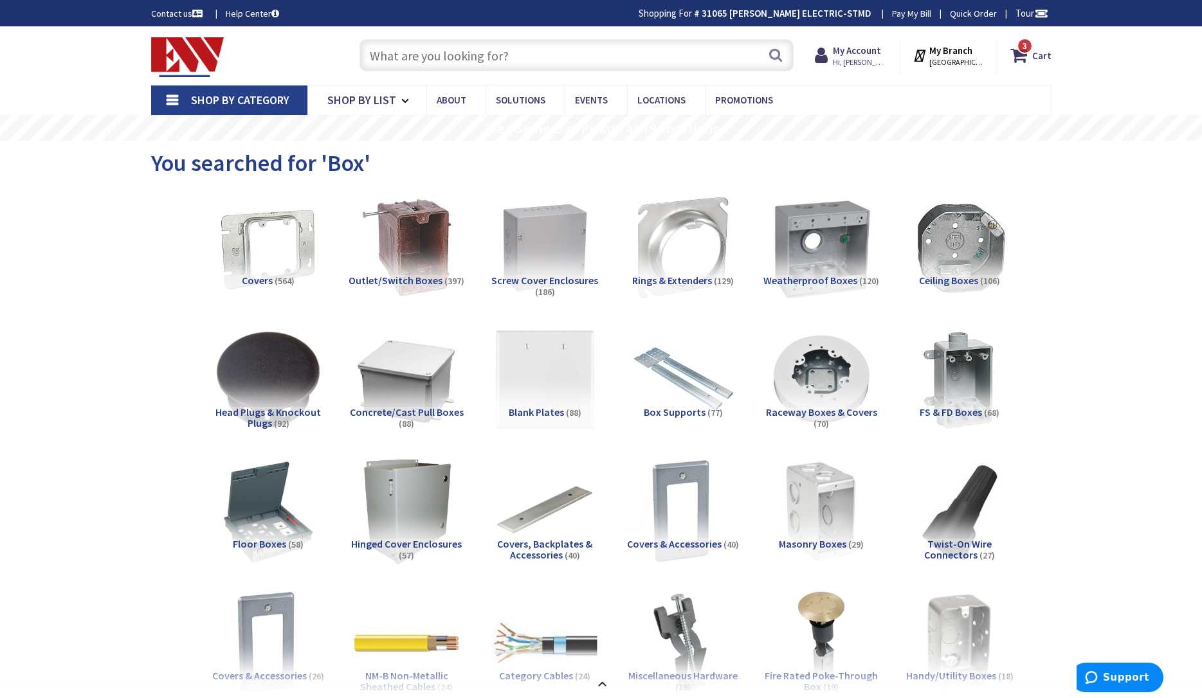
click at [852, 246] on img at bounding box center [820, 248] width 116 height 116
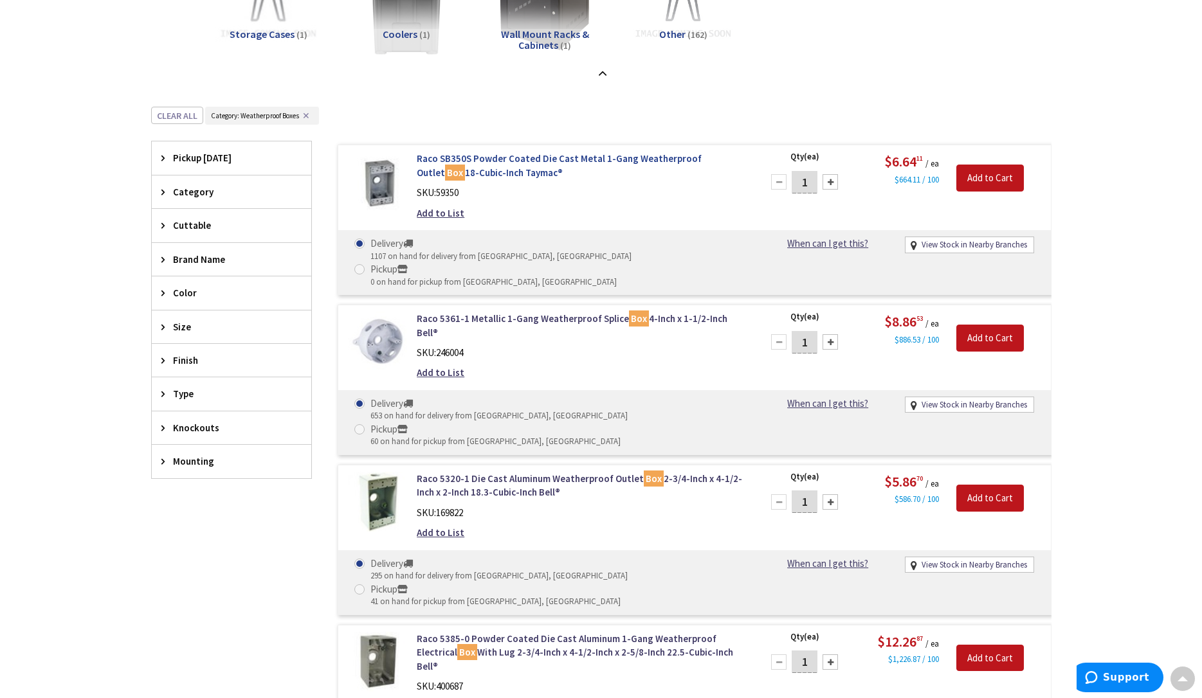
scroll to position [2354, 0]
click at [955, 178] on div "Add to Cart" at bounding box center [994, 172] width 93 height 40
click at [977, 180] on input "Add to Cart" at bounding box center [990, 178] width 68 height 27
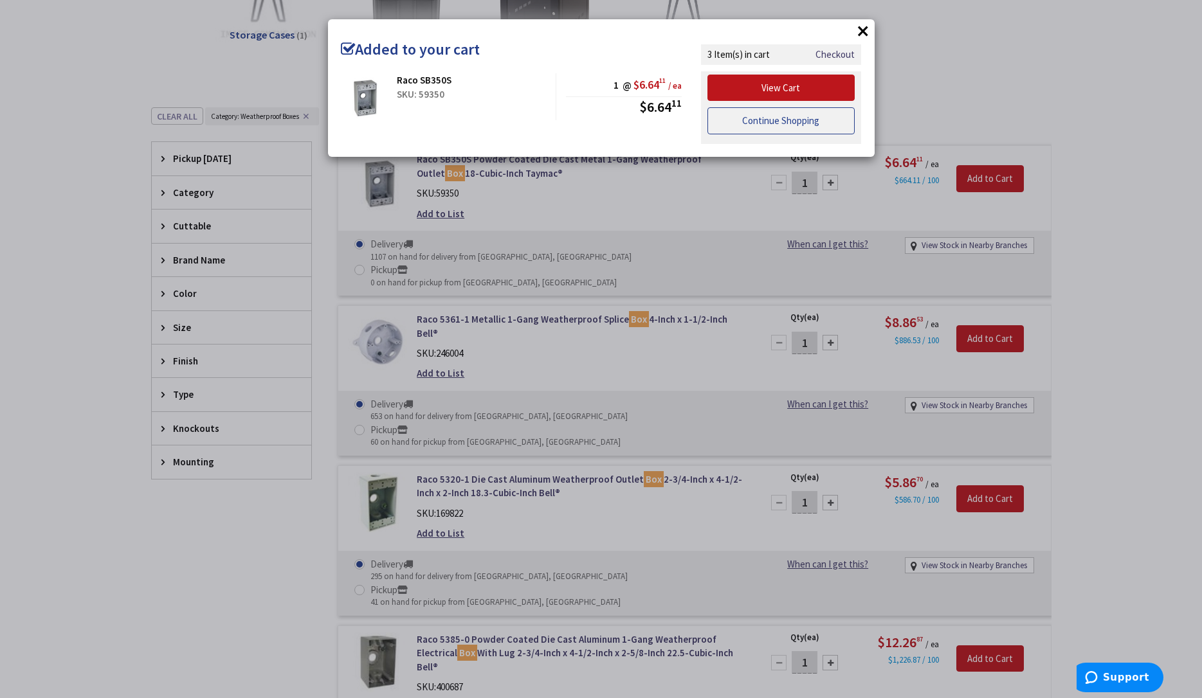
click at [791, 125] on link "Continue Shopping" at bounding box center [781, 120] width 148 height 27
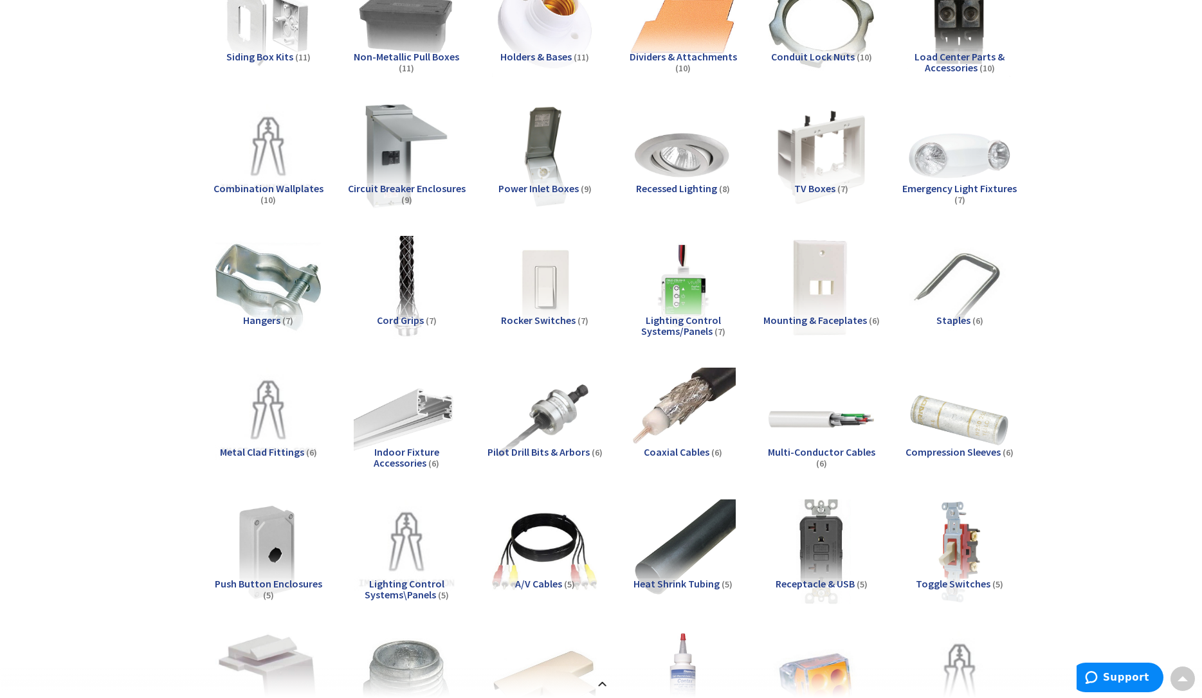
scroll to position [0, 0]
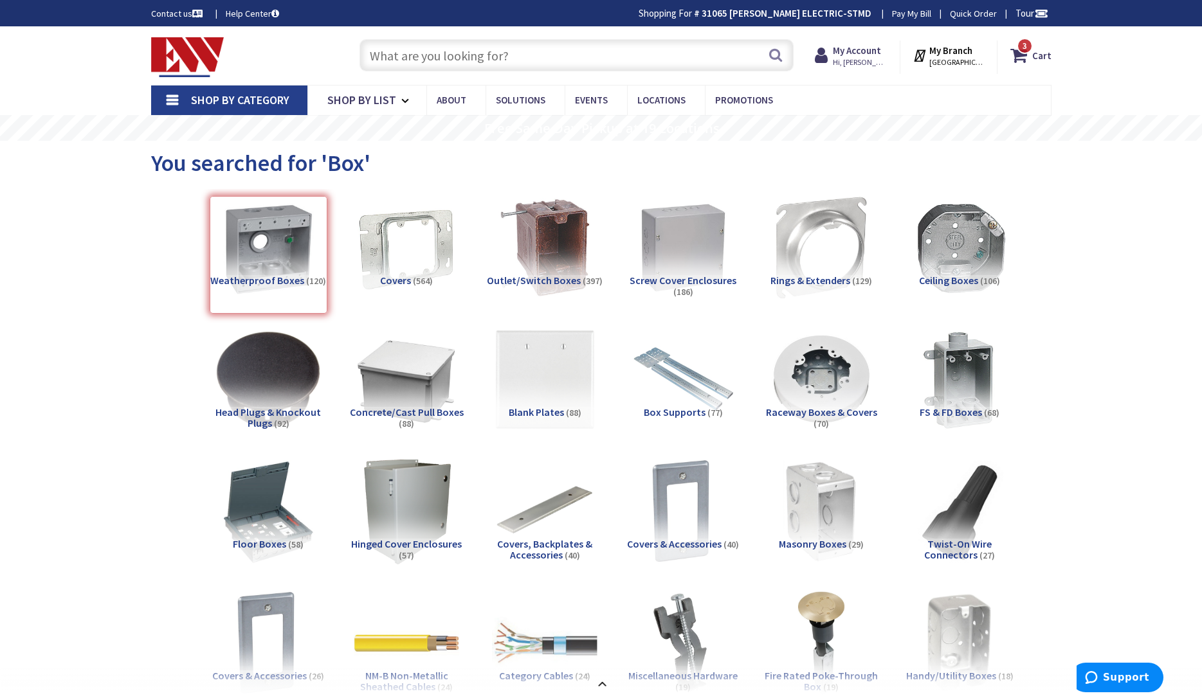
click at [427, 55] on input "text" at bounding box center [576, 55] width 434 height 32
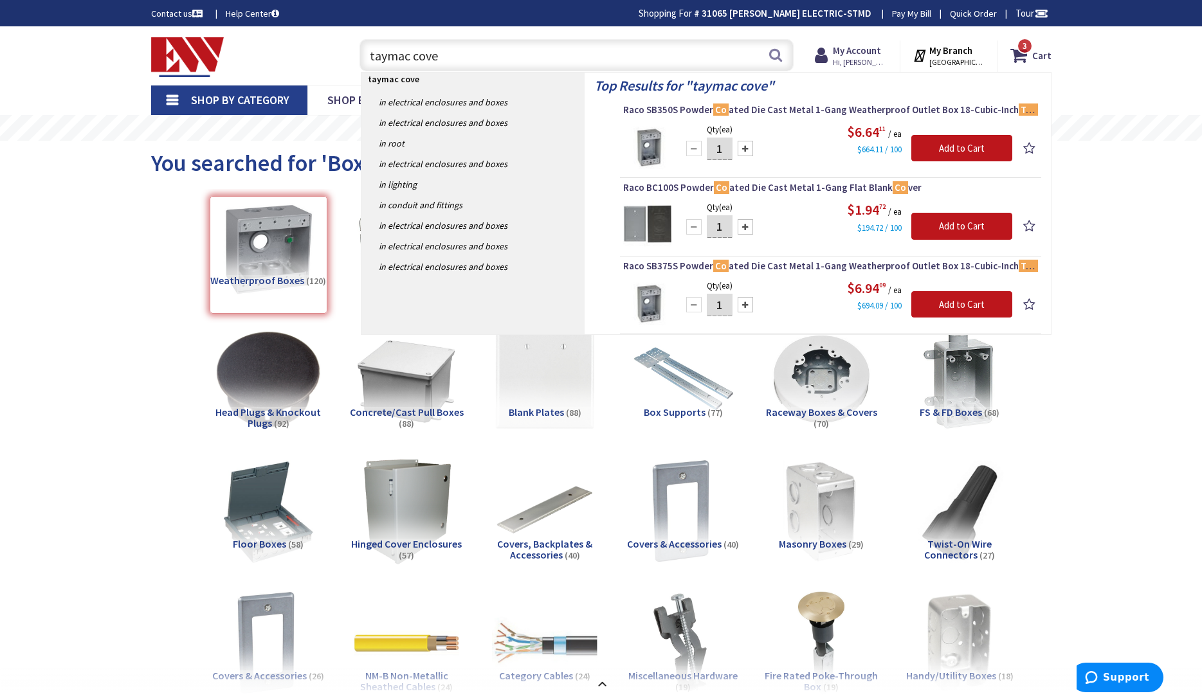
type input "taymac cover"
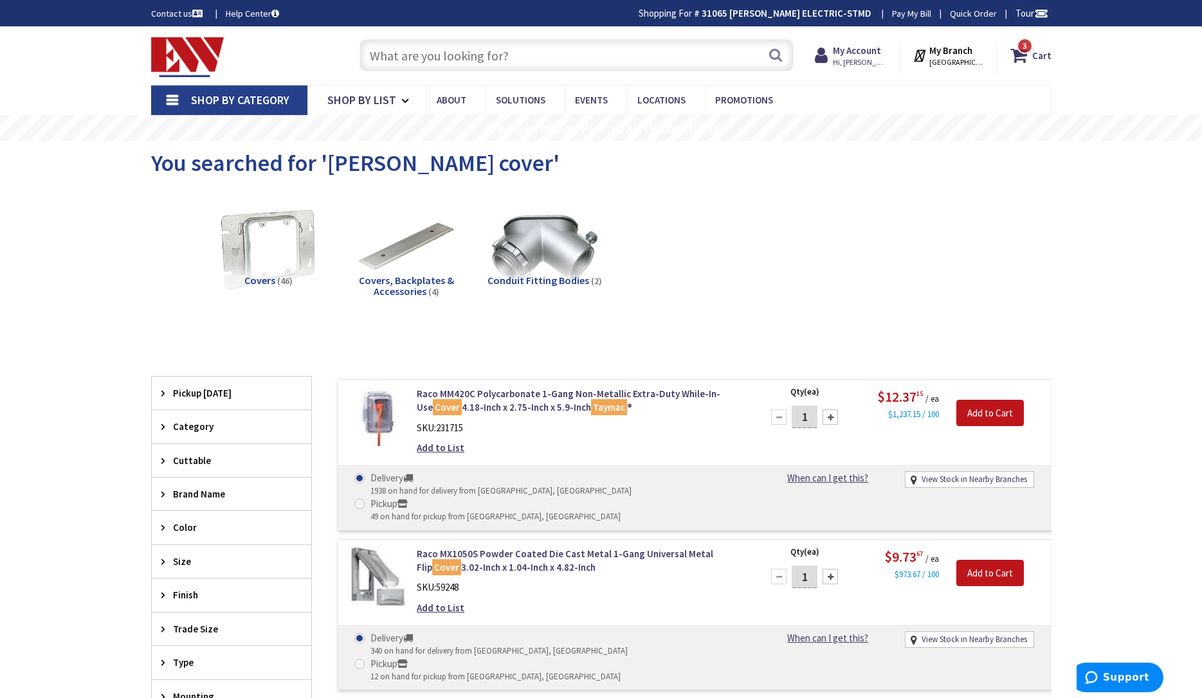
click at [433, 52] on input "text" at bounding box center [576, 55] width 434 height 32
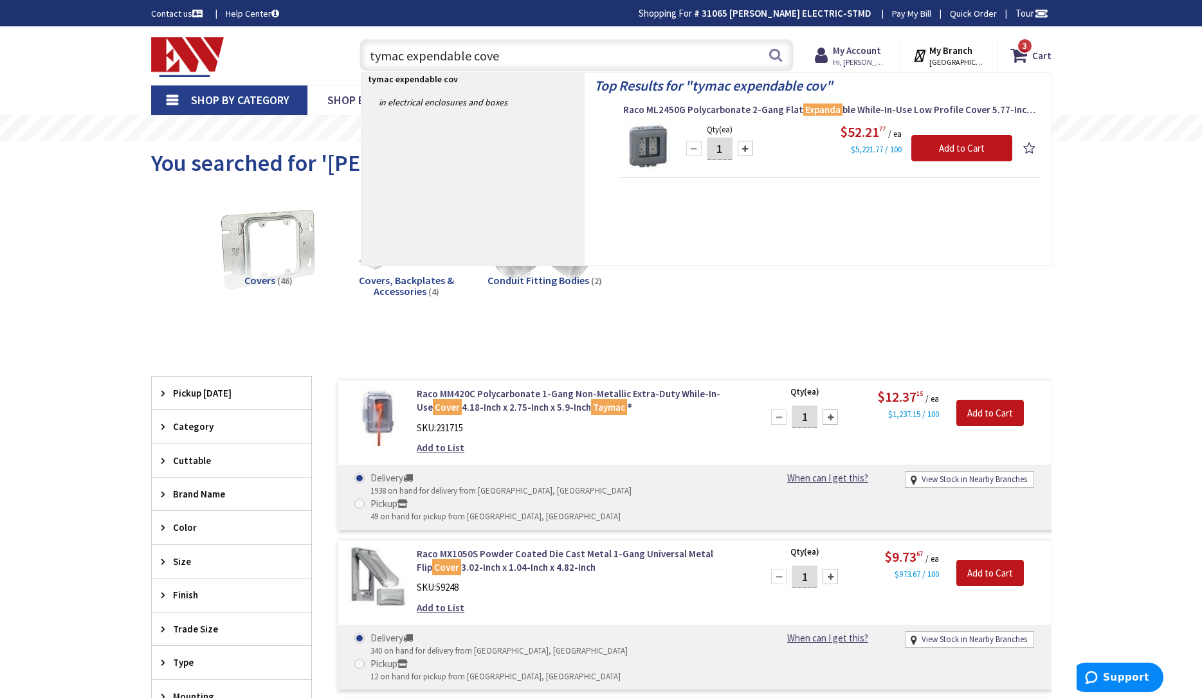
type input "tymac expendable cover"
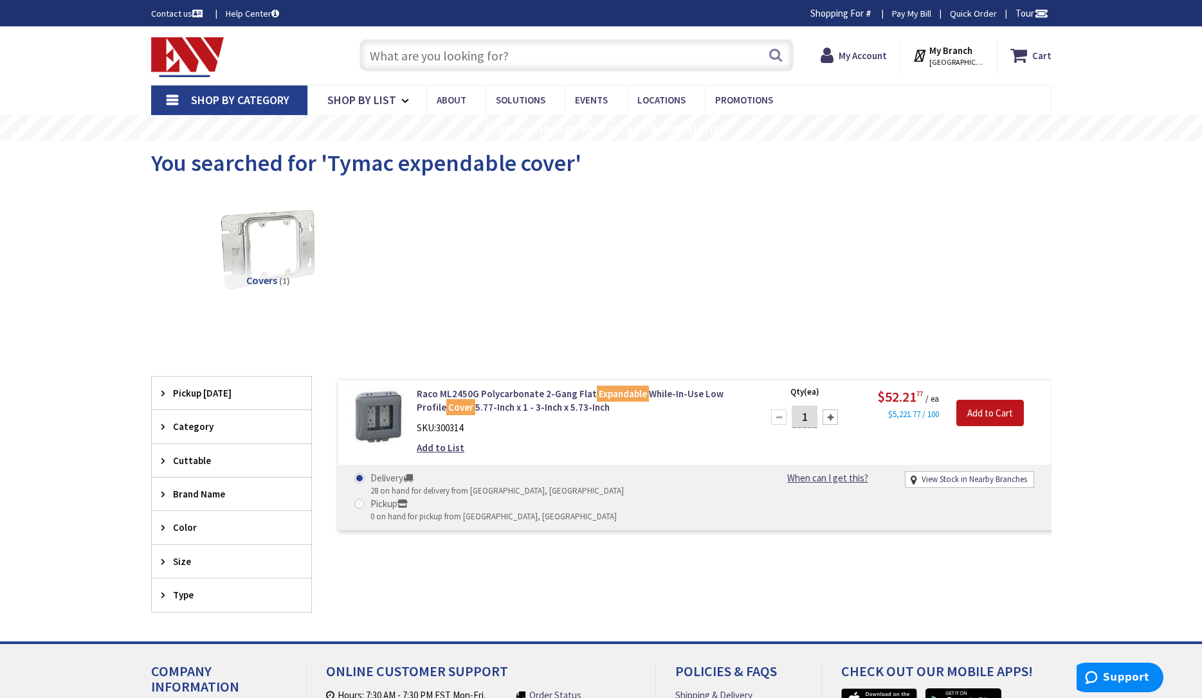
click at [419, 60] on input "text" at bounding box center [576, 55] width 434 height 32
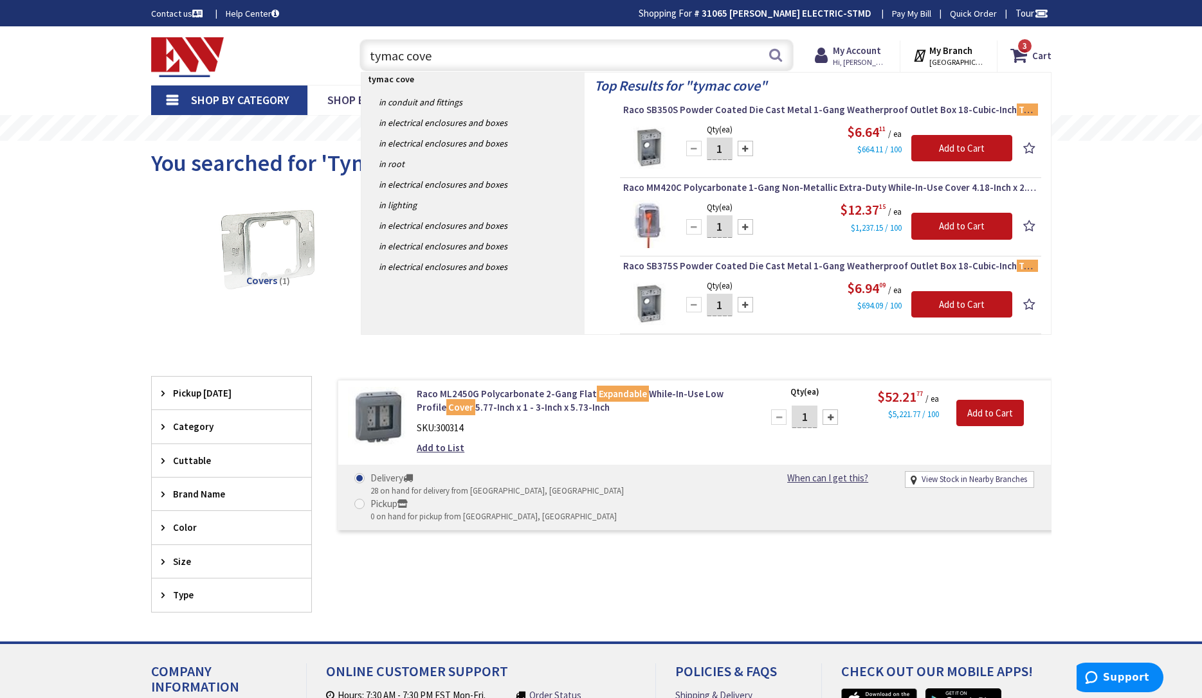
type input "tymac cover"
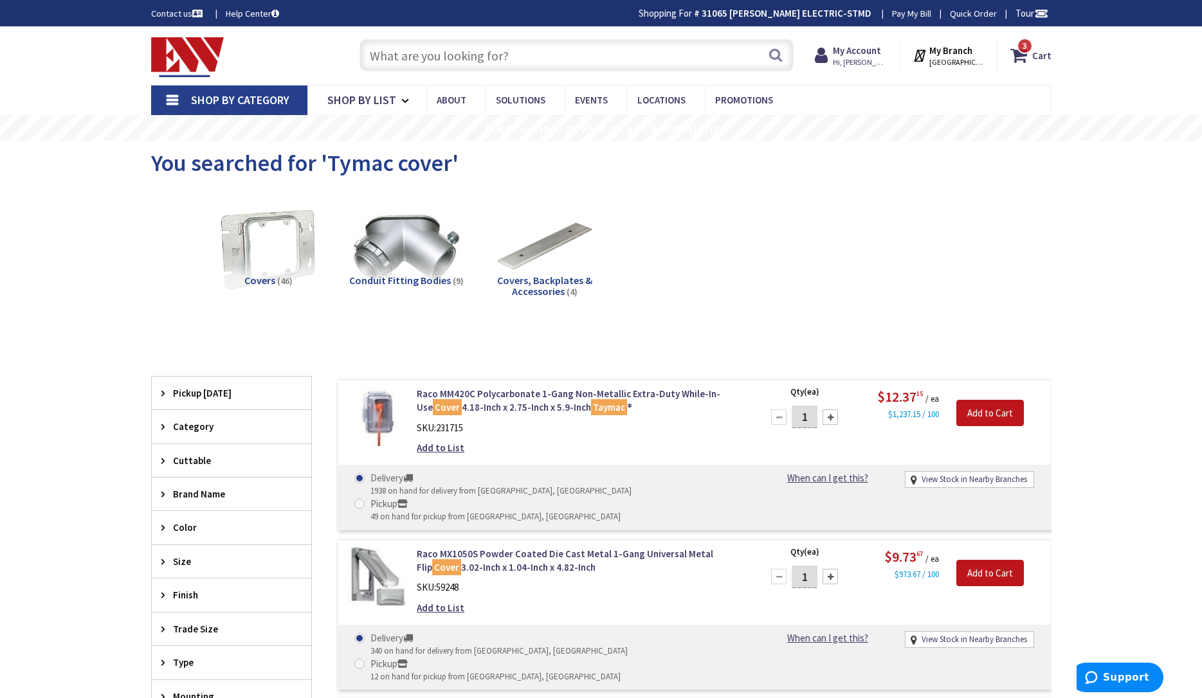
click at [484, 53] on input "text" at bounding box center [576, 55] width 434 height 32
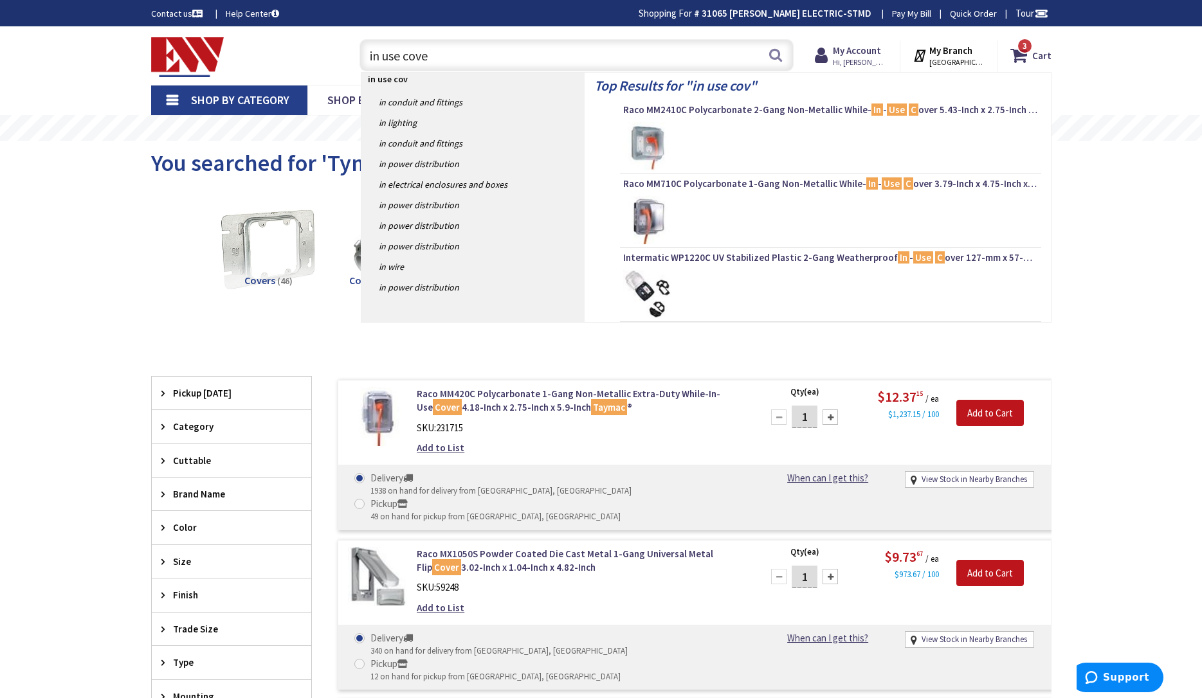
type input "in use cover"
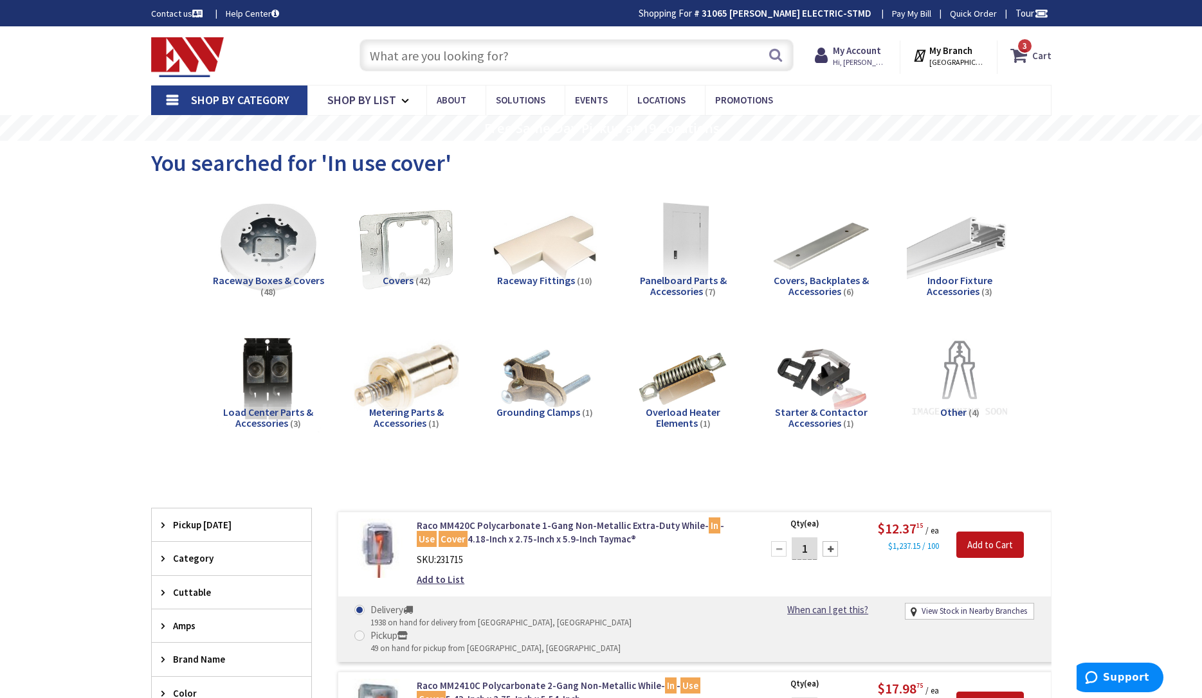
click at [1043, 48] on strong "Cart" at bounding box center [1041, 55] width 19 height 23
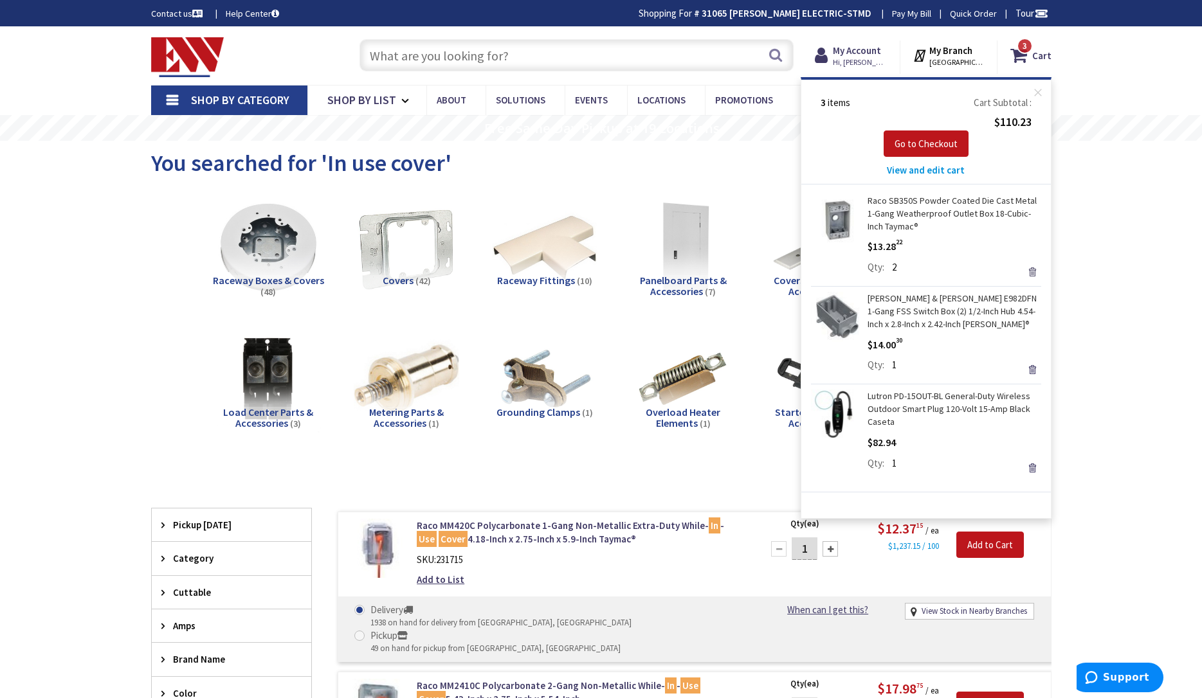
click at [1030, 272] on link "Remove" at bounding box center [1032, 272] width 18 height 18
click at [1030, 367] on div "Remove" at bounding box center [1032, 369] width 18 height 12
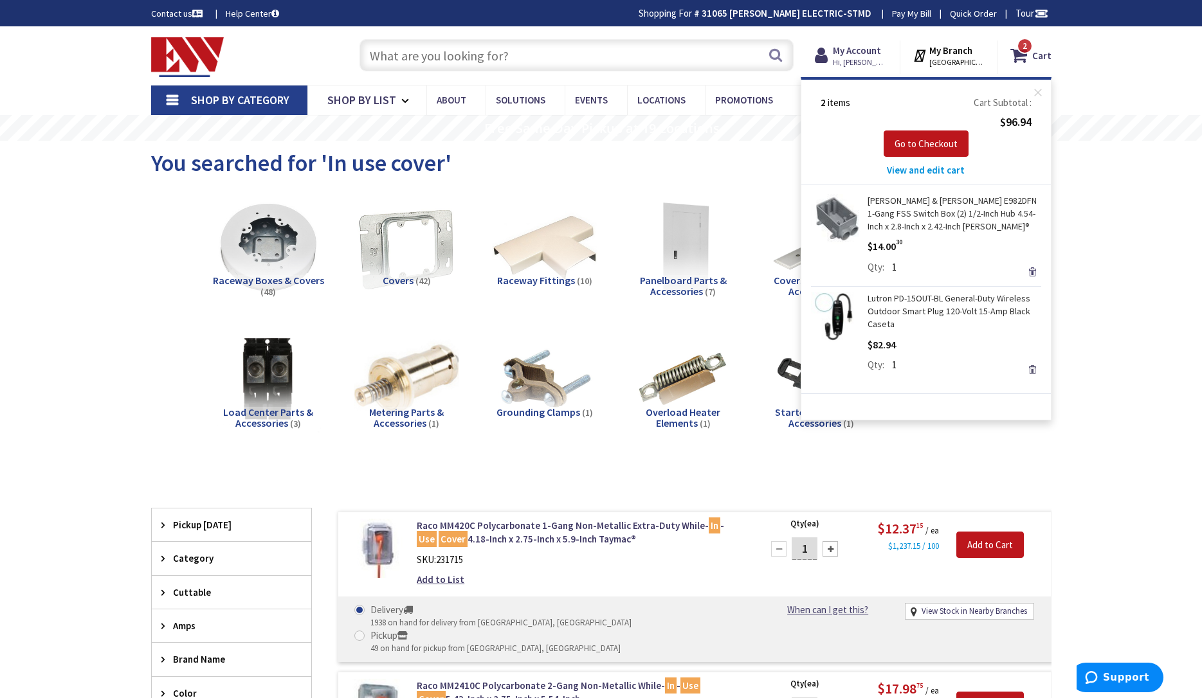
click at [1037, 369] on link "Remove" at bounding box center [1032, 370] width 18 height 18
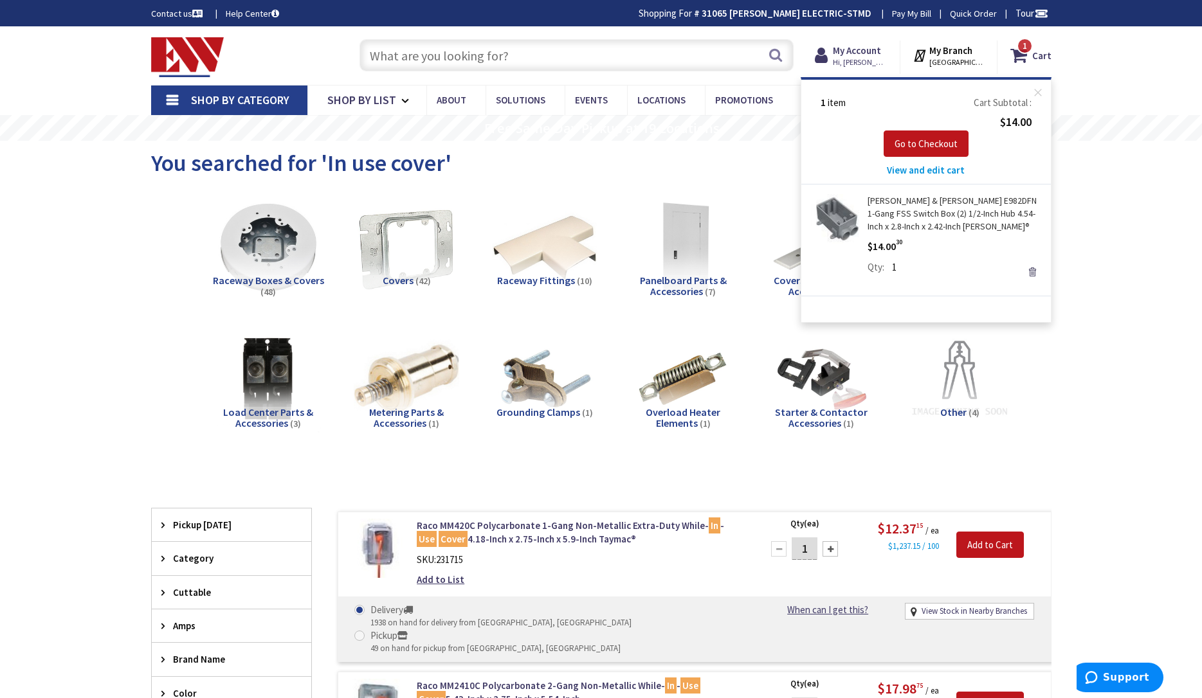
click at [1034, 276] on link "Remove" at bounding box center [1032, 272] width 18 height 18
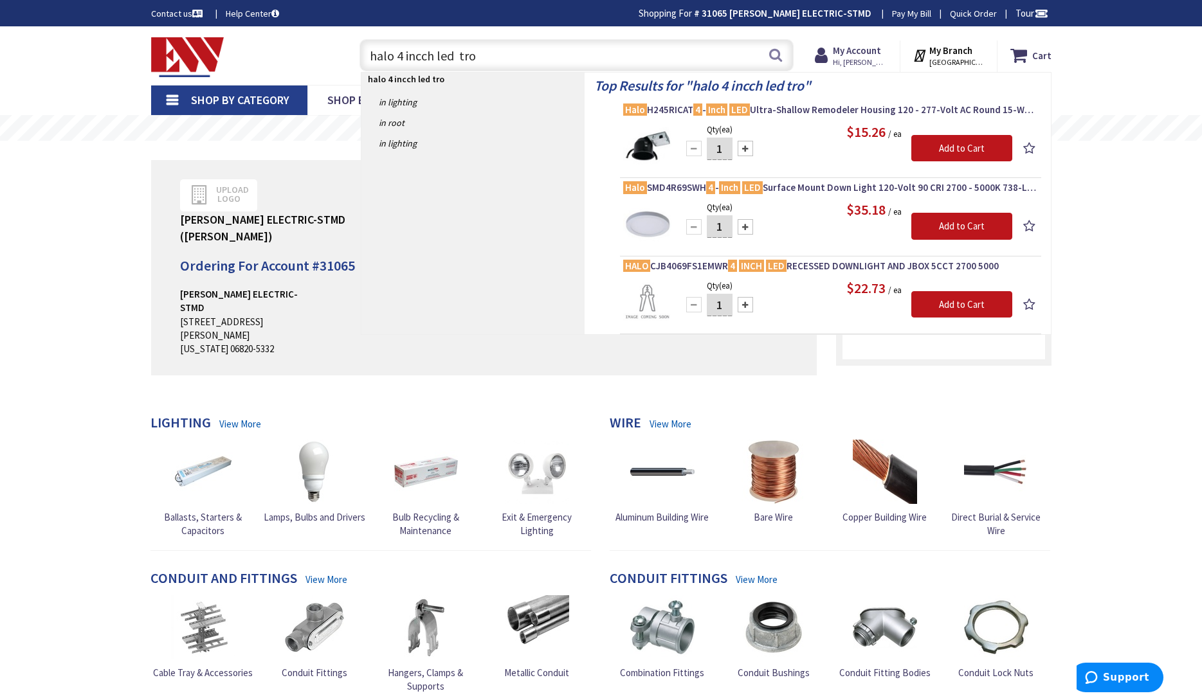
type input "halo 4 incch led trom"
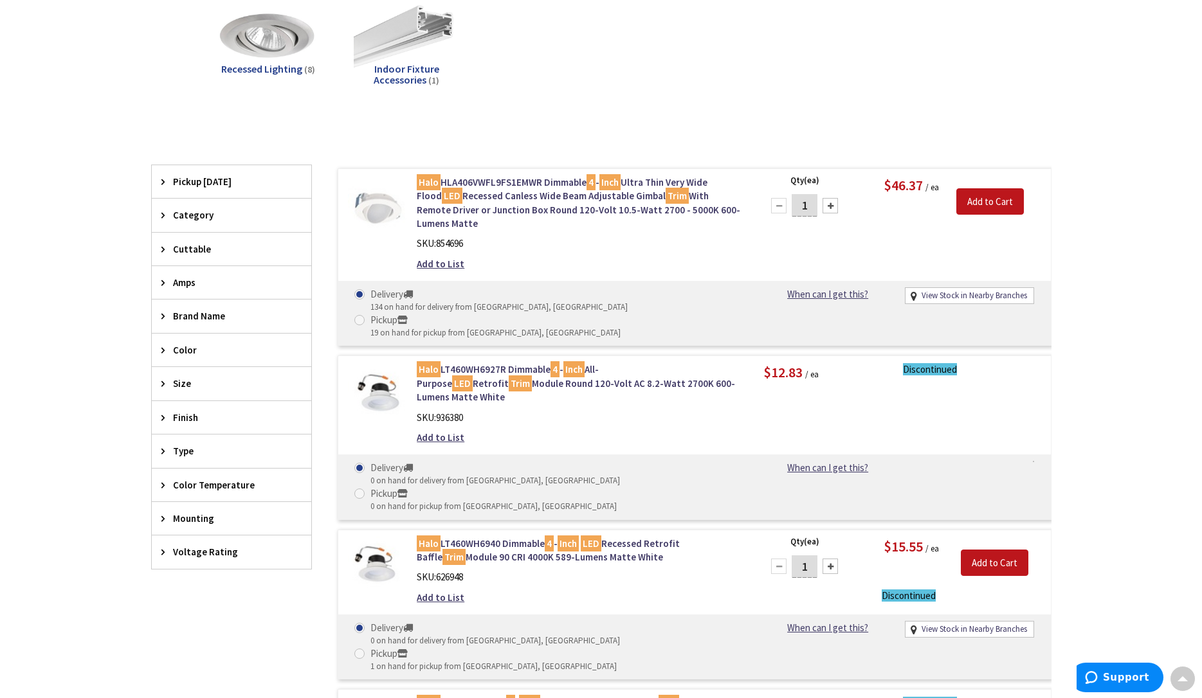
scroll to position [210, 0]
click at [493, 364] on link "Halo LT460WH6927R Dimmable 4 - Inch All-Purpose LED Retrofit Trim Module Round …" at bounding box center [580, 384] width 327 height 41
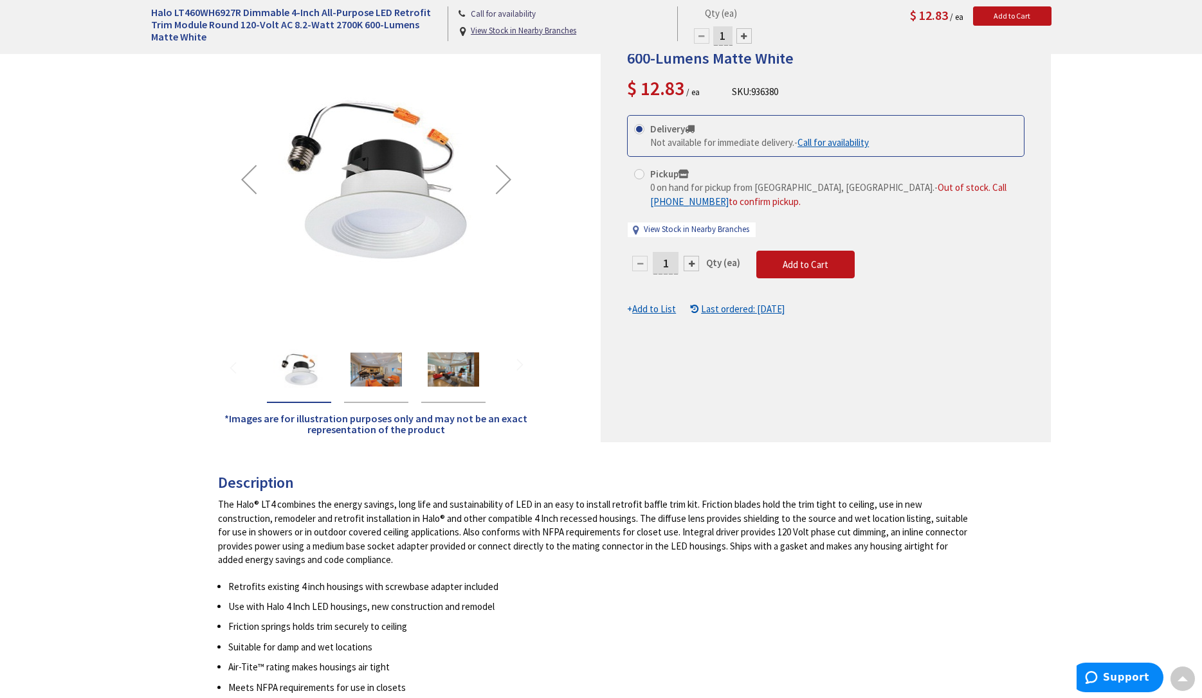
scroll to position [209, 0]
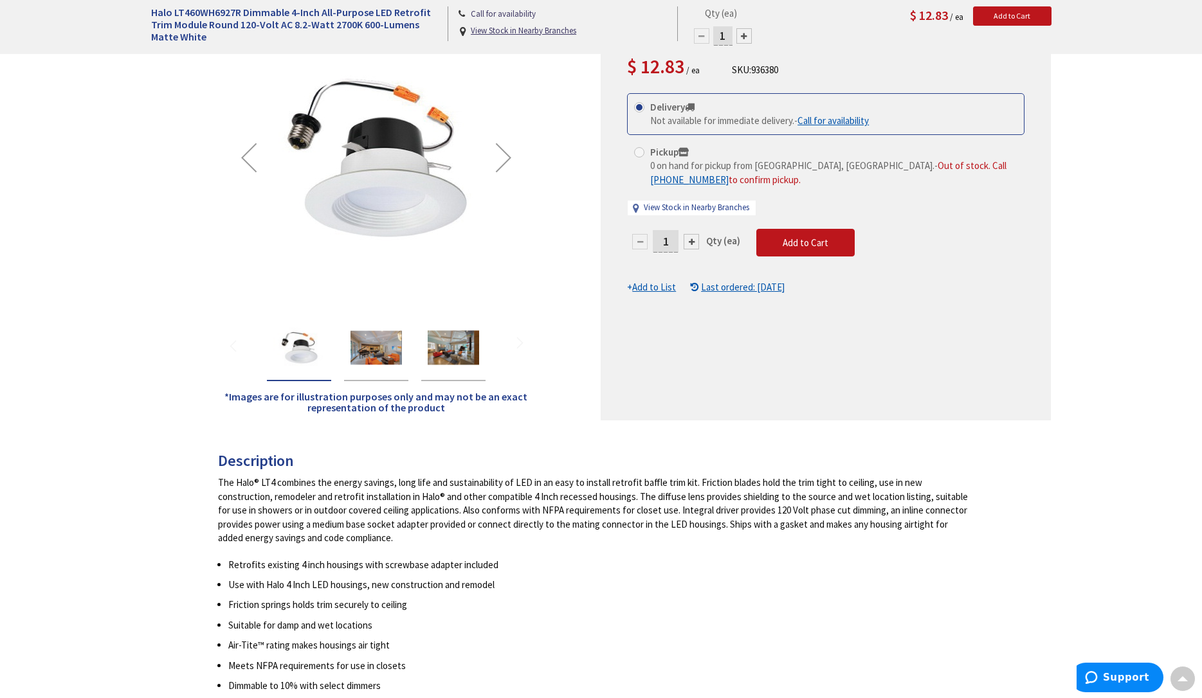
click at [377, 354] on img "Halo LT460WH6927R Dimmable 4-Inch All-Purpose LED Retrofit Trim Module Round 12…" at bounding box center [375, 347] width 51 height 51
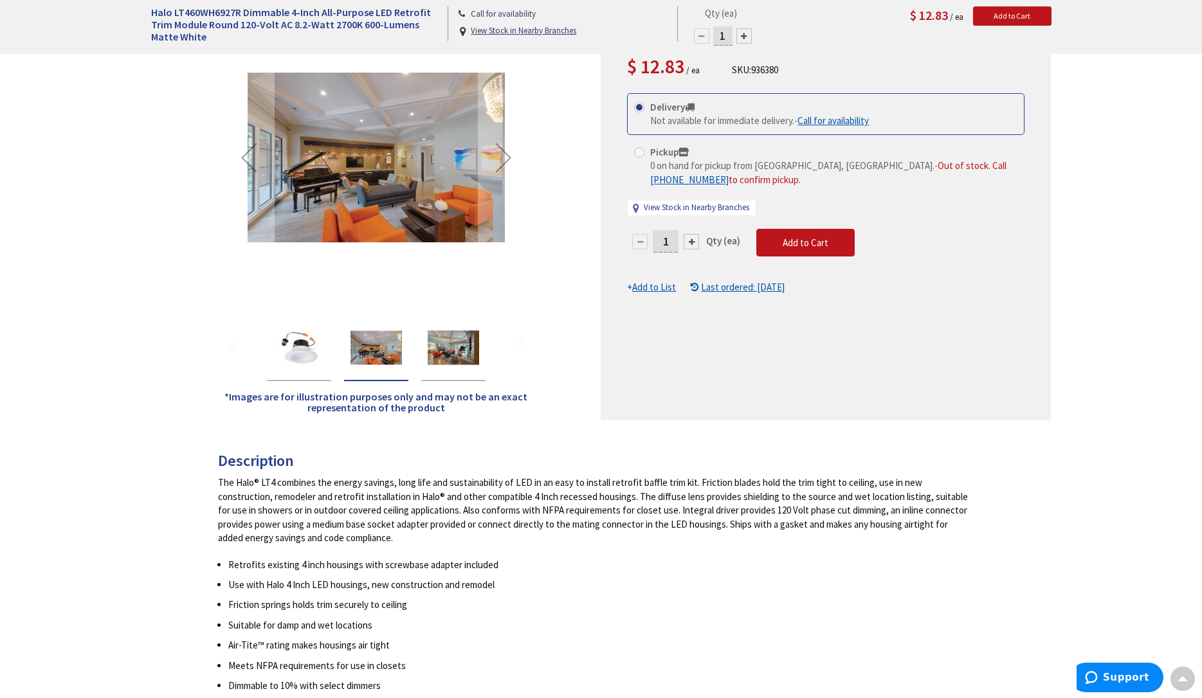
click at [417, 359] on div at bounding box center [375, 346] width 231 height 71
click at [440, 354] on img "Halo LT460WH6927R Dimmable 4-Inch All-Purpose LED Retrofit Trim Module Round 12…" at bounding box center [453, 347] width 51 height 51
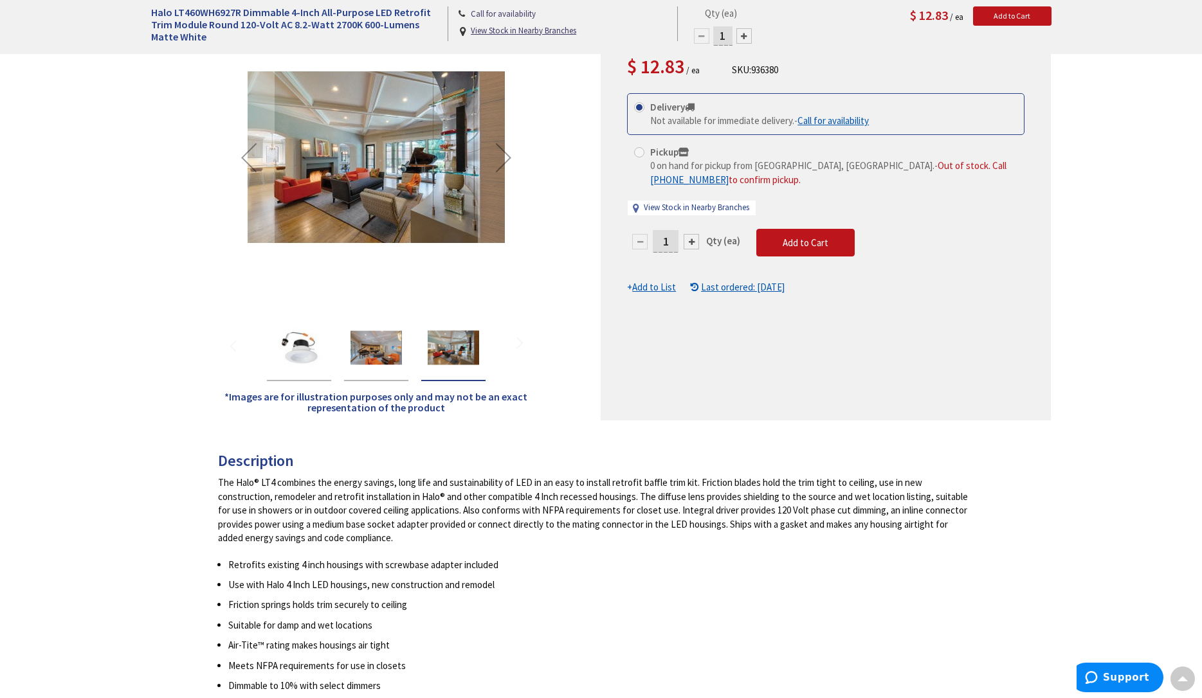
click at [392, 350] on img "Halo LT460WH6927R Dimmable 4-Inch All-Purpose LED Retrofit Trim Module Round 12…" at bounding box center [375, 347] width 51 height 51
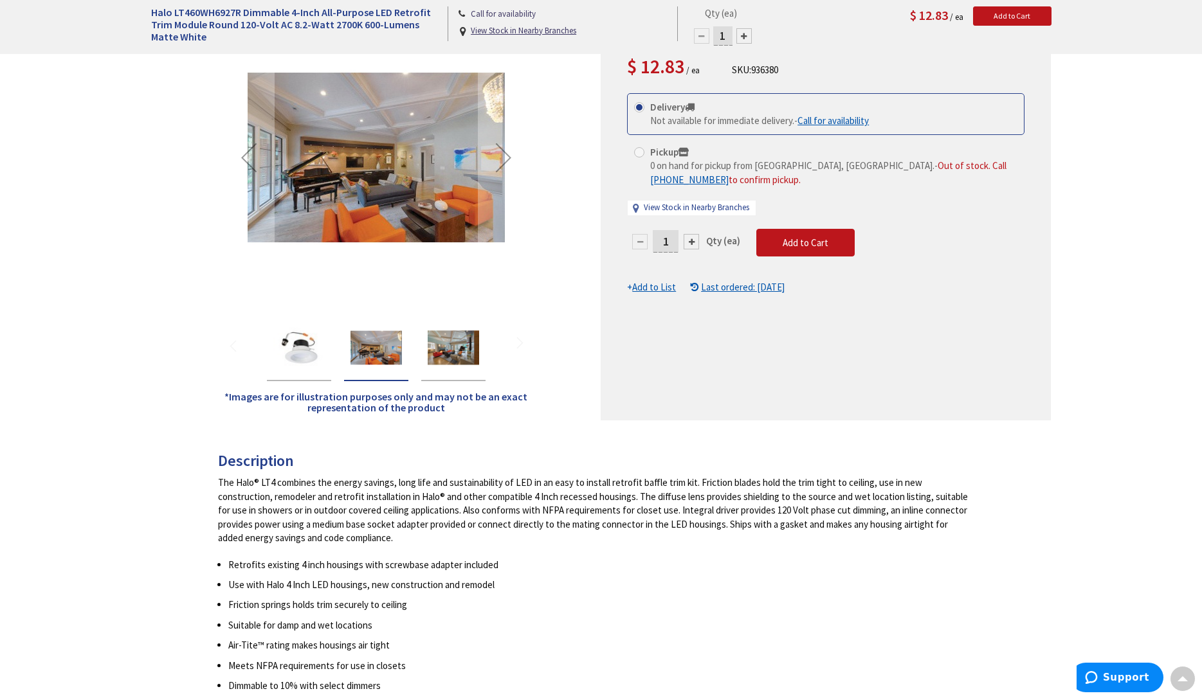
click at [318, 345] on img "Halo LT460WH6927R Dimmable 4-Inch All-Purpose LED Retrofit Trim Module Round 12…" at bounding box center [298, 347] width 51 height 51
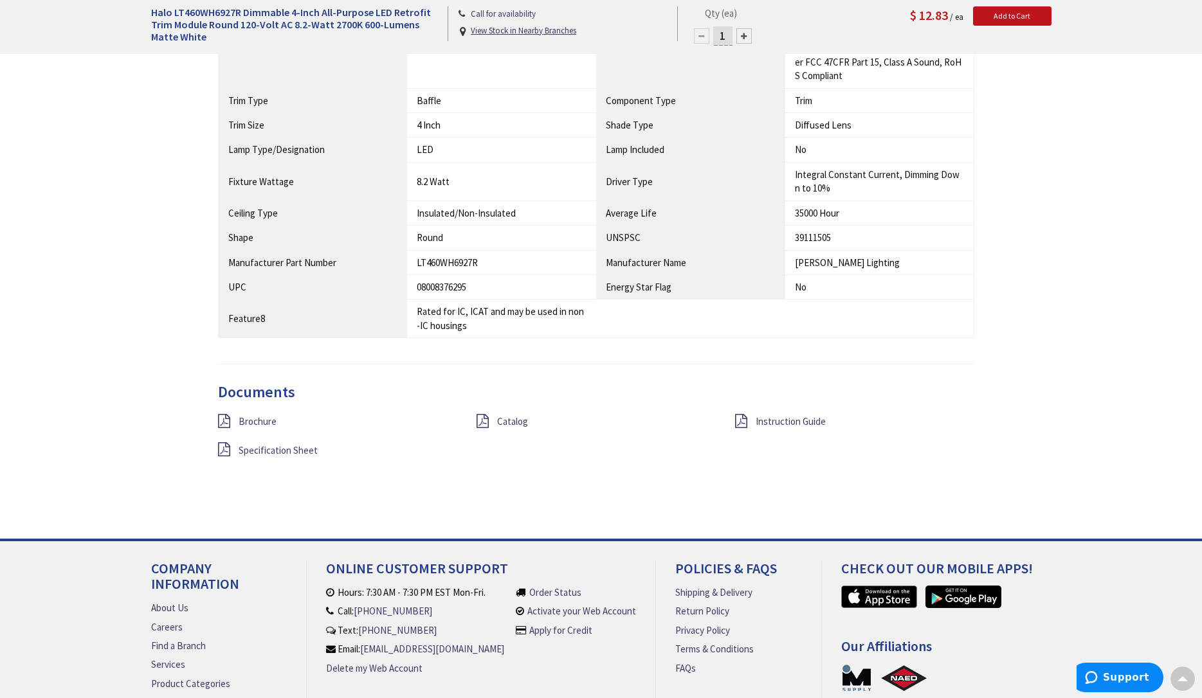
scroll to position [1214, 0]
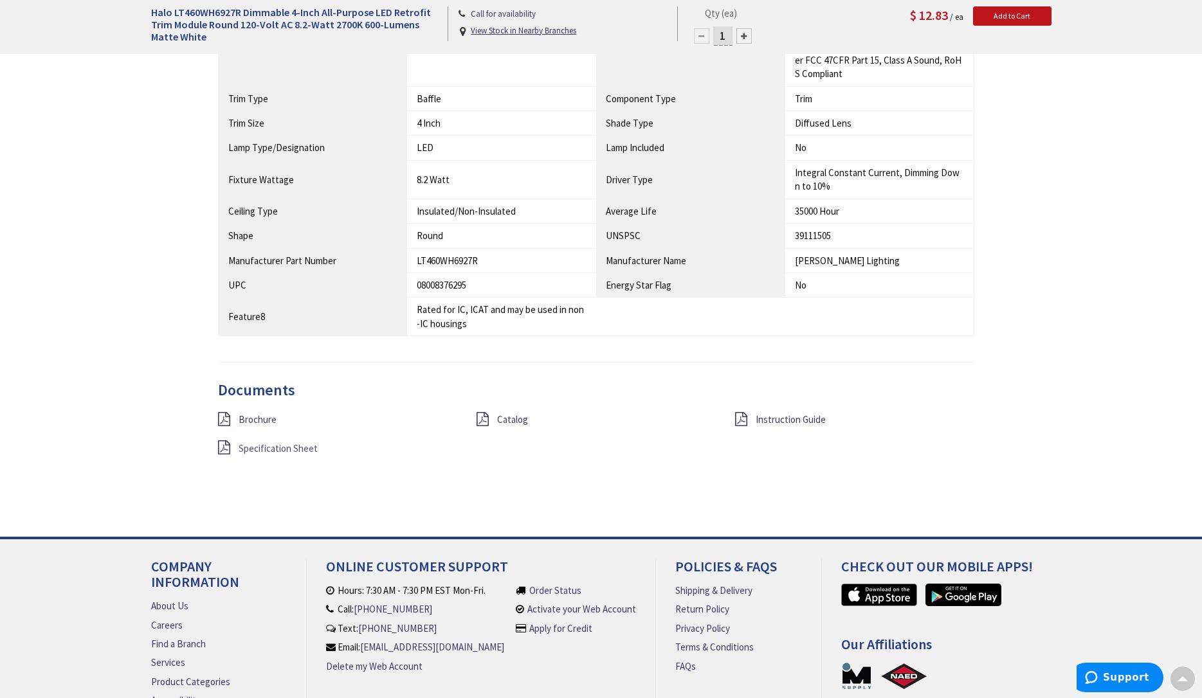
click at [262, 449] on span "Specification Sheet" at bounding box center [278, 448] width 79 height 12
